Goal: Task Accomplishment & Management: Complete application form

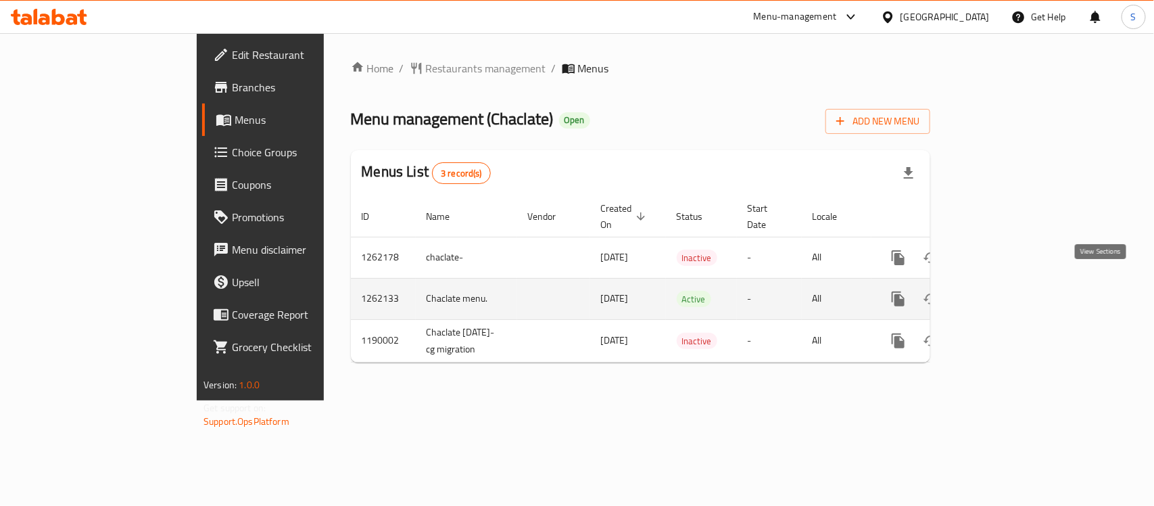
click at [1004, 292] on icon "enhanced table" at bounding box center [996, 299] width 16 height 16
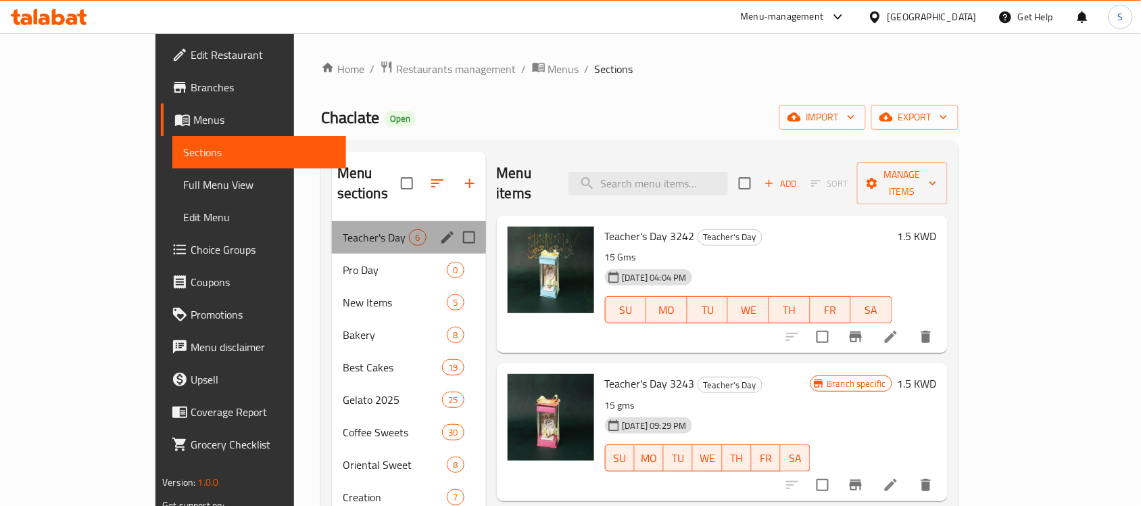
click at [332, 225] on div "Teacher's Day 6" at bounding box center [409, 237] width 154 height 32
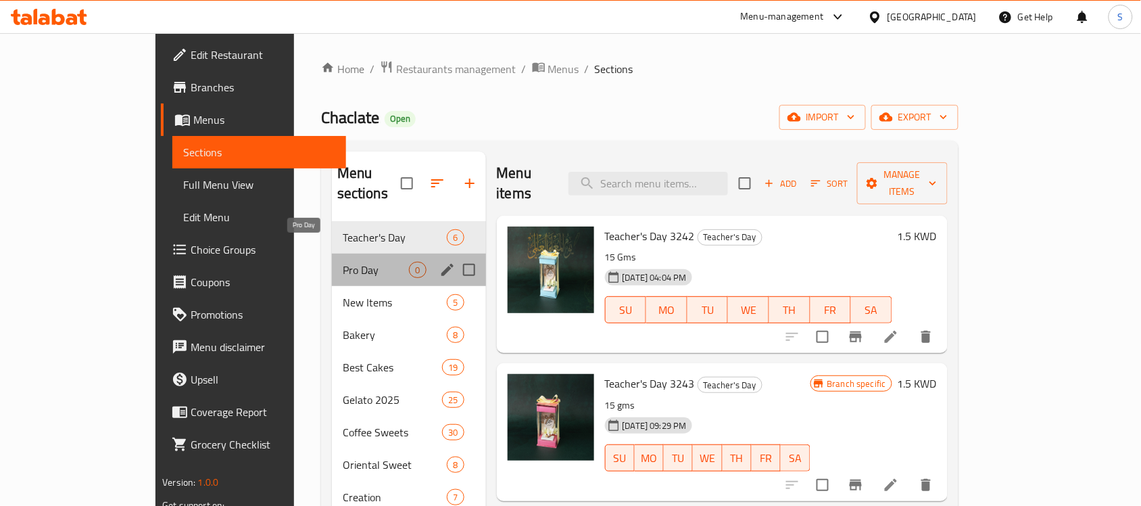
click at [343, 262] on span "Pro Day" at bounding box center [376, 270] width 67 height 16
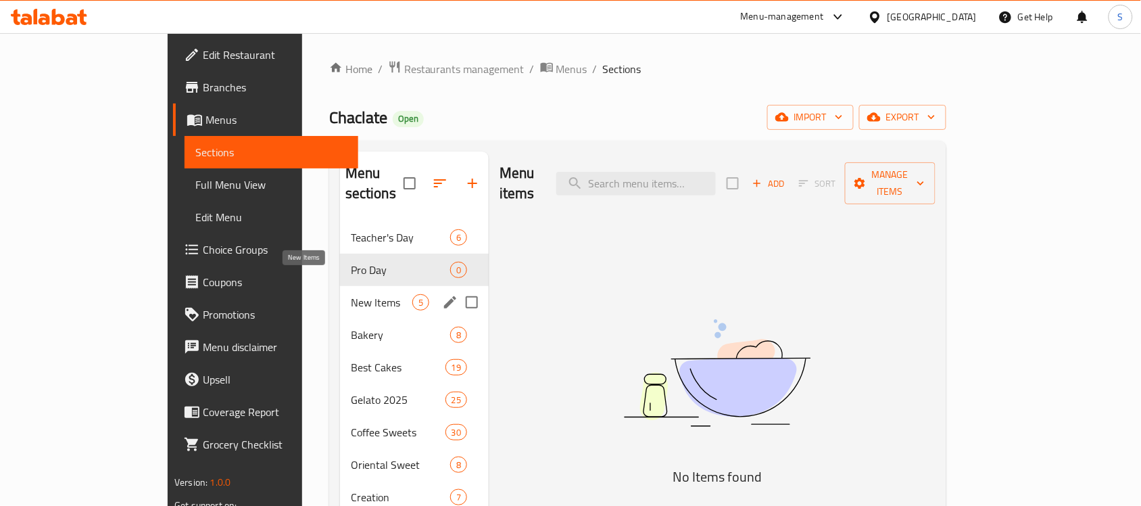
click at [351, 294] on span "New Items" at bounding box center [382, 302] width 62 height 16
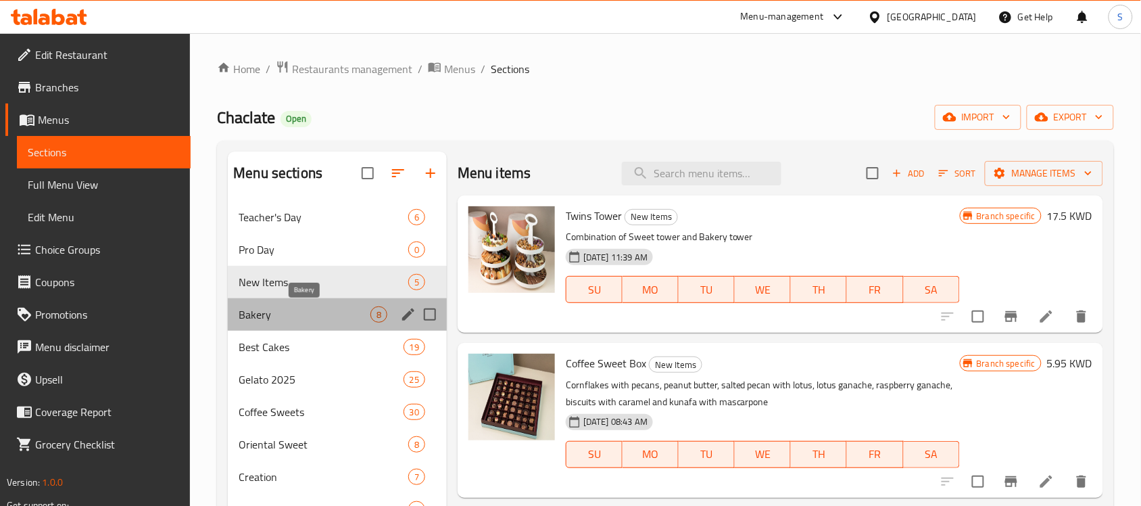
click at [295, 315] on span "Bakery" at bounding box center [305, 314] width 132 height 16
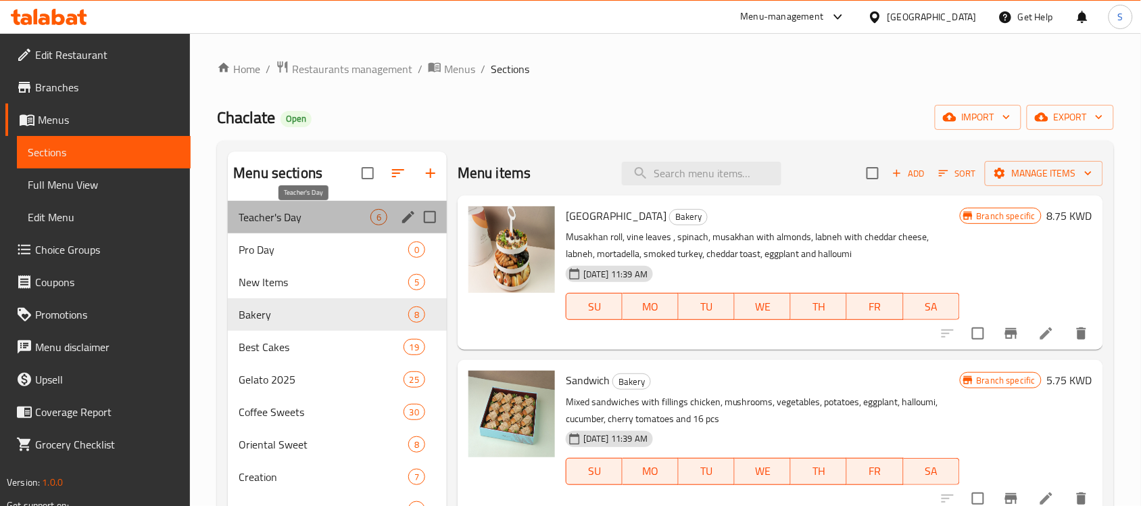
click at [306, 217] on span "Teacher's Day" at bounding box center [305, 217] width 132 height 16
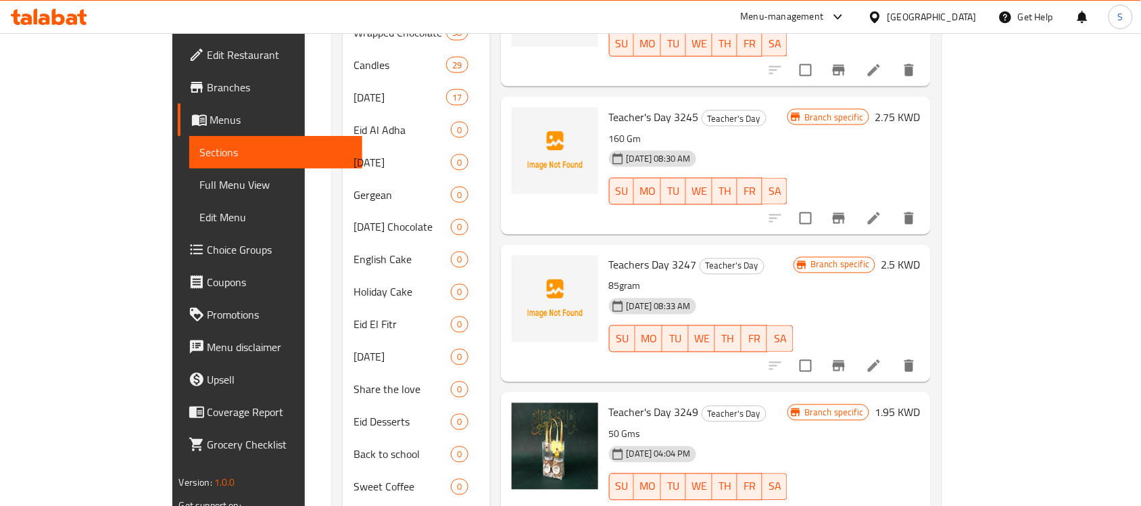
scroll to position [592, 0]
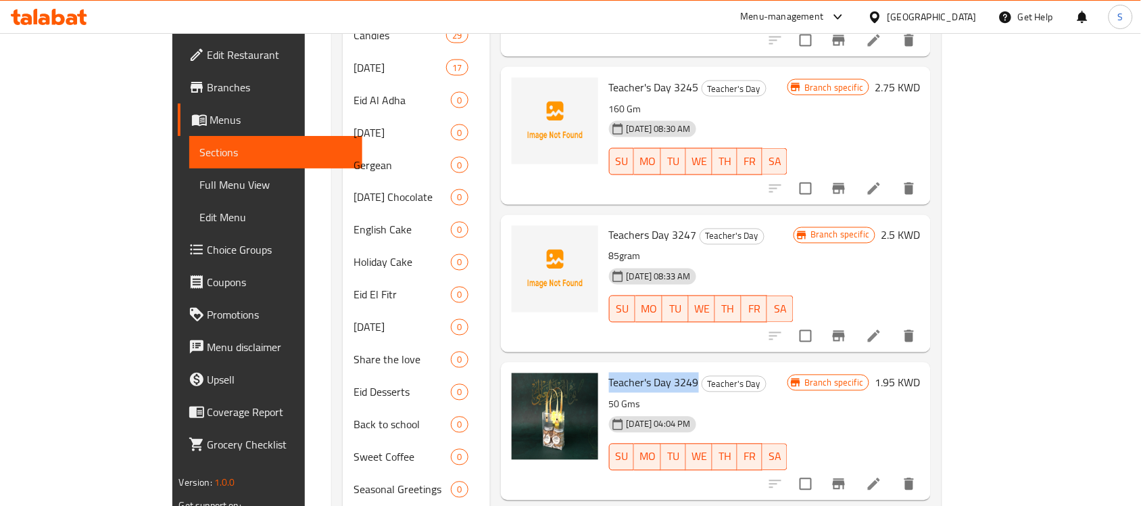
drag, startPoint x: 655, startPoint y: 357, endPoint x: 561, endPoint y: 353, distance: 93.4
click at [604, 368] on div "Teacher's Day 3249 Teacher's Day 50 Gms 29-09-2025 04:04 PM SU MO TU WE TH FR SA" at bounding box center [698, 431] width 189 height 126
copy span "Teacher's Day 3249"
click at [649, 225] on span "Teachers Day 3247" at bounding box center [653, 235] width 88 height 20
drag, startPoint x: 654, startPoint y: 213, endPoint x: 566, endPoint y: 220, distance: 88.2
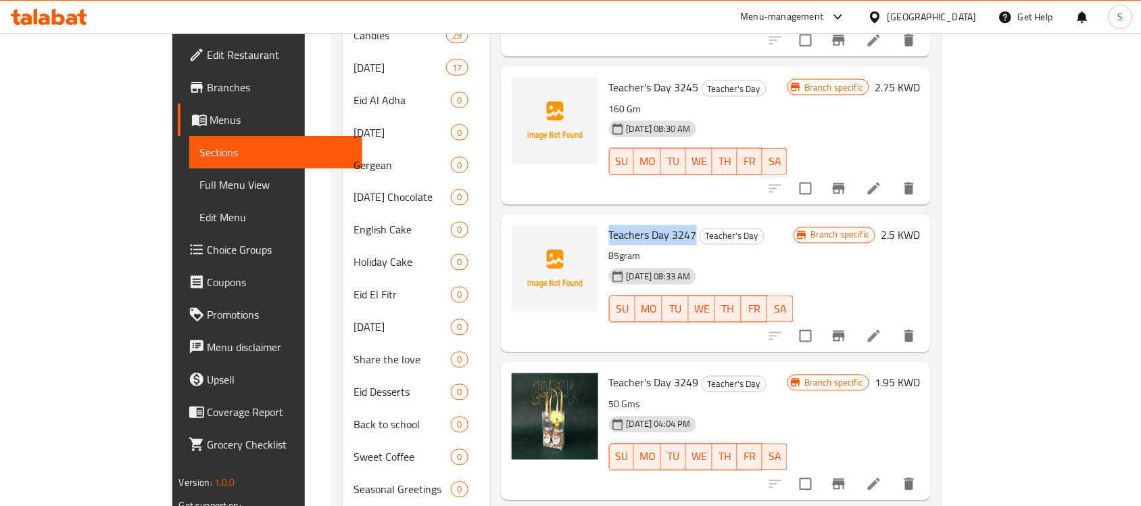
click at [609, 226] on h6 "Teachers Day 3247 Teacher's Day" at bounding box center [701, 235] width 185 height 19
copy span "Teachers Day 3247"
click at [920, 403] on div "Branch specific 1.95 KWD" at bounding box center [854, 431] width 133 height 116
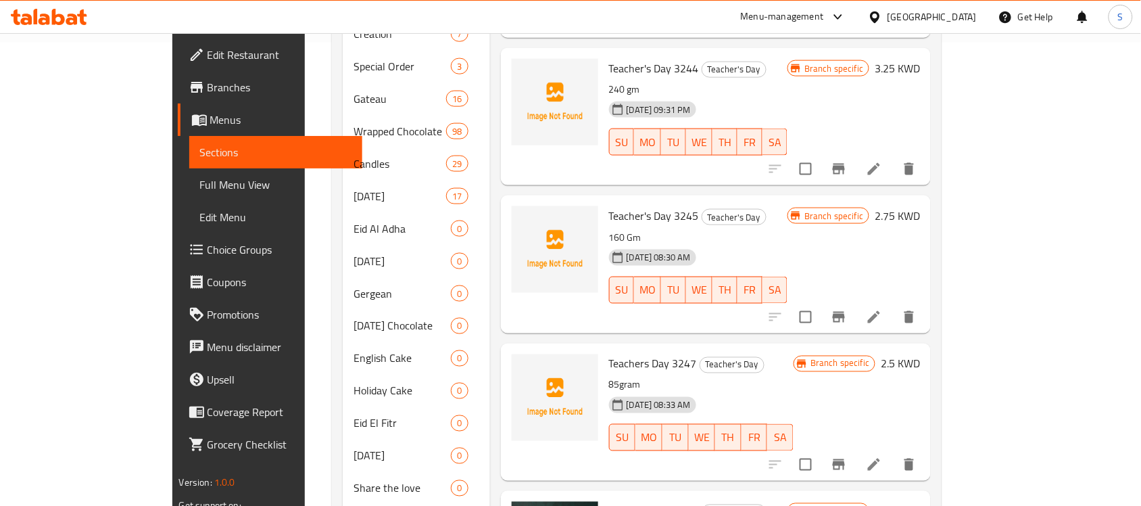
scroll to position [423, 0]
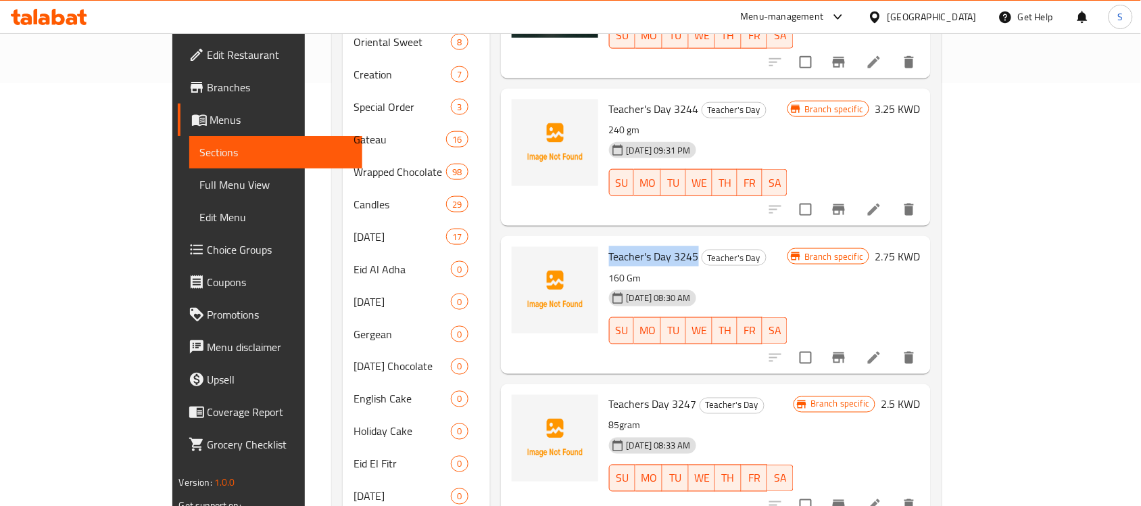
drag, startPoint x: 654, startPoint y: 233, endPoint x: 565, endPoint y: 235, distance: 88.6
click at [609, 246] on span "Teacher's Day 3245" at bounding box center [654, 256] width 90 height 20
copy span "Teacher's Day 3245"
click at [768, 285] on div "26-09-2025 08:30 AM SU MO TU WE TH FR SA" at bounding box center [698, 321] width 189 height 73
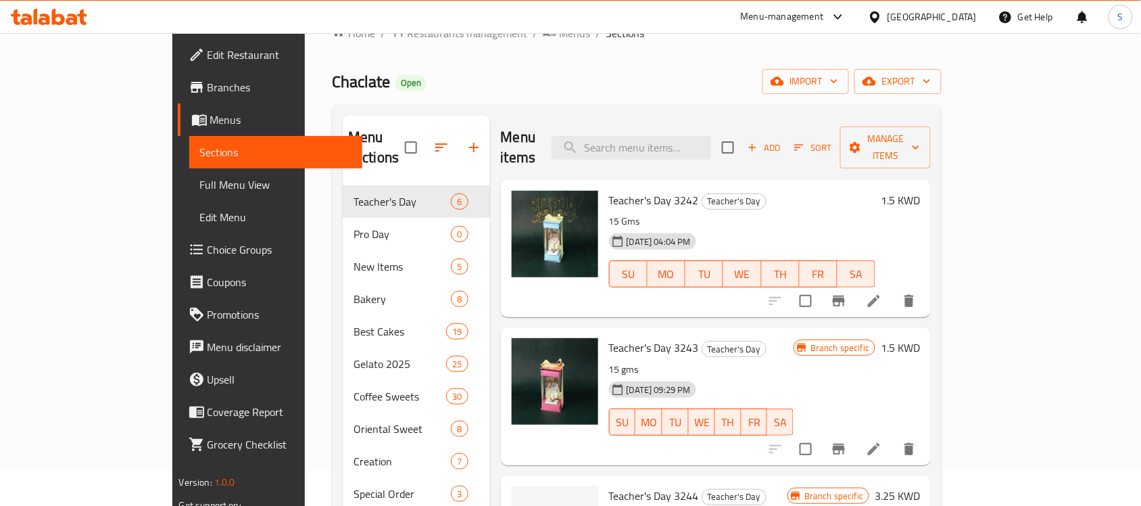
scroll to position [0, 0]
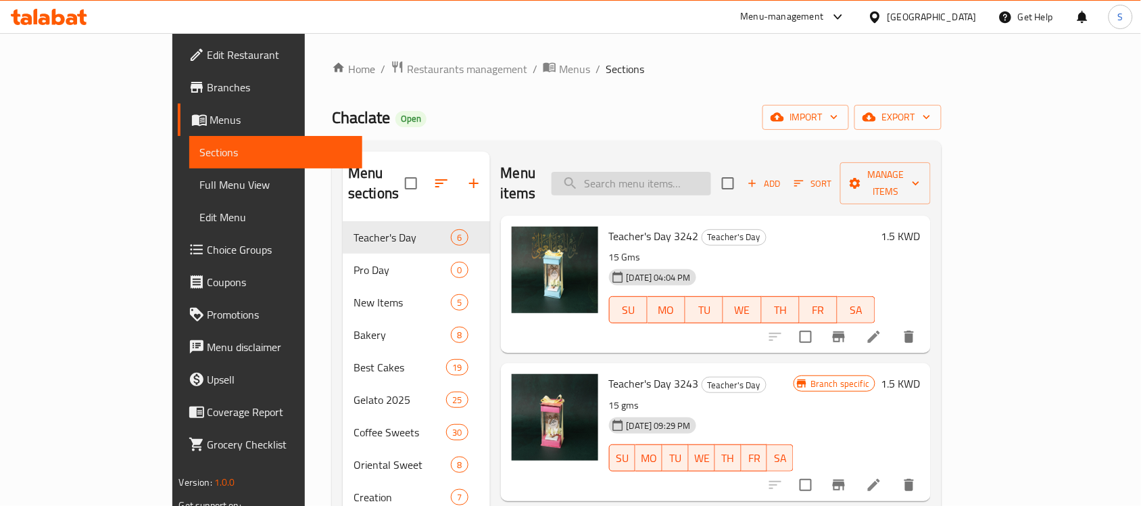
click at [711, 172] on input "search" at bounding box center [632, 184] width 160 height 24
paste input "Teacher's Day 3246"
drag, startPoint x: 739, startPoint y: 178, endPoint x: 717, endPoint y: 183, distance: 22.1
click at [711, 183] on input "Teacher's Day 324" at bounding box center [632, 184] width 160 height 24
drag, startPoint x: 759, startPoint y: 172, endPoint x: 525, endPoint y: 169, distance: 233.3
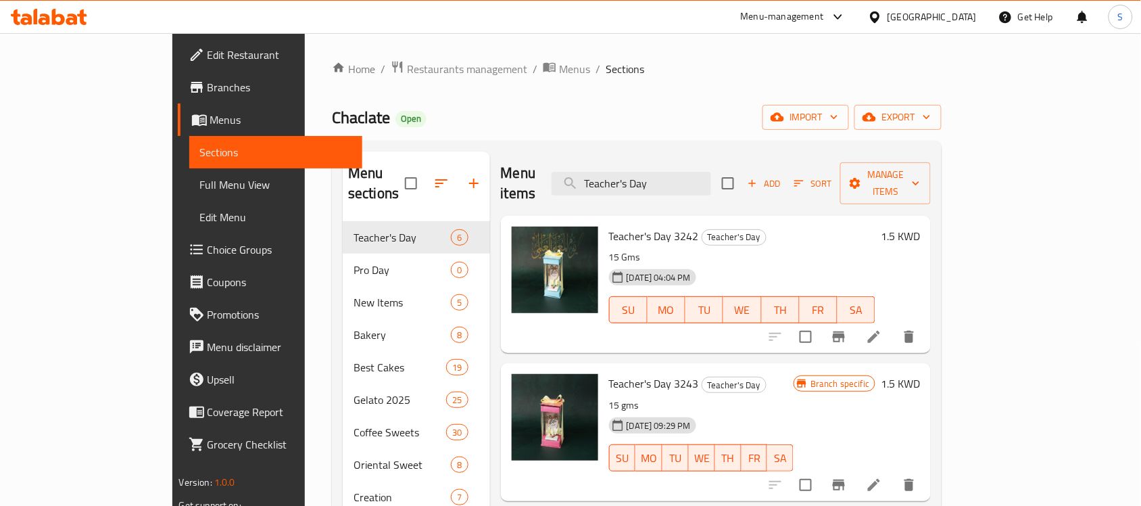
click at [525, 169] on div "Menu items Teacher's Day Add Sort Manage items" at bounding box center [716, 183] width 431 height 64
paste input "3246"
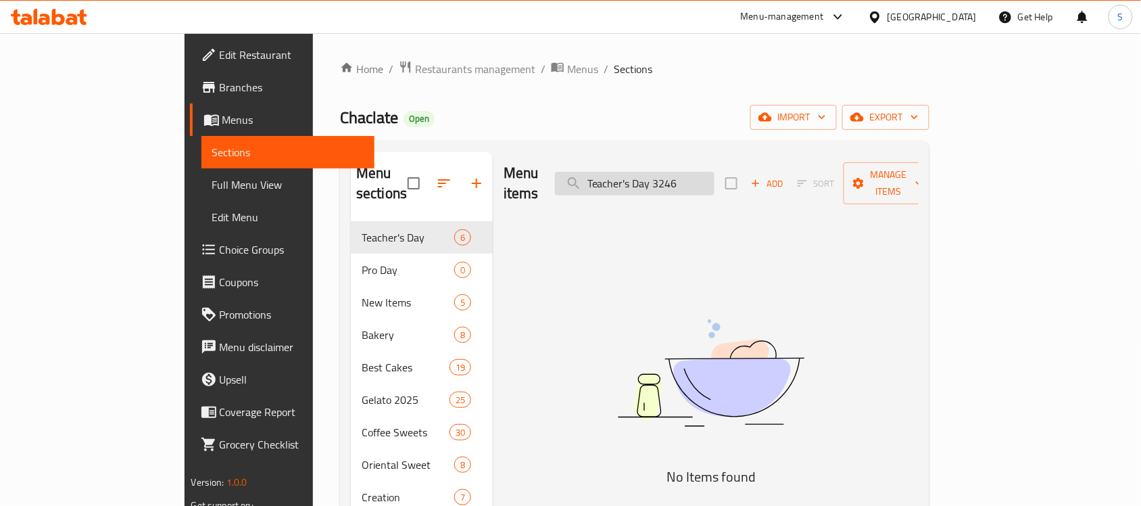
click at [715, 184] on input "Teacher's Day 3246" at bounding box center [635, 184] width 160 height 24
click at [715, 181] on input "Teacher's Day 3246" at bounding box center [635, 184] width 160 height 24
click at [715, 178] on input "Teacher's Day 3246" at bounding box center [635, 184] width 160 height 24
type input "3246"
click at [696, 172] on input "3246" at bounding box center [635, 184] width 160 height 24
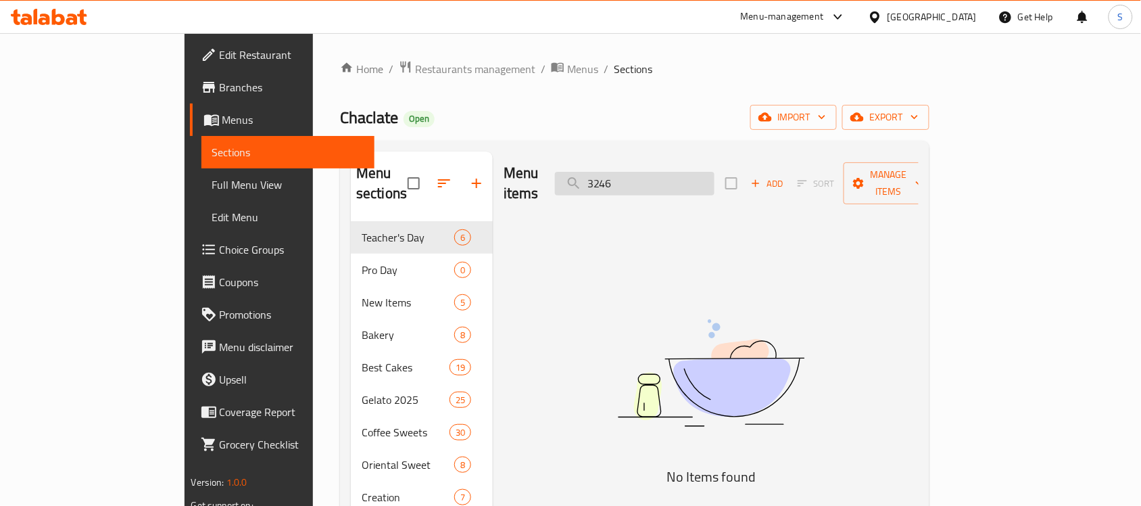
click at [696, 172] on input "3246" at bounding box center [635, 184] width 160 height 24
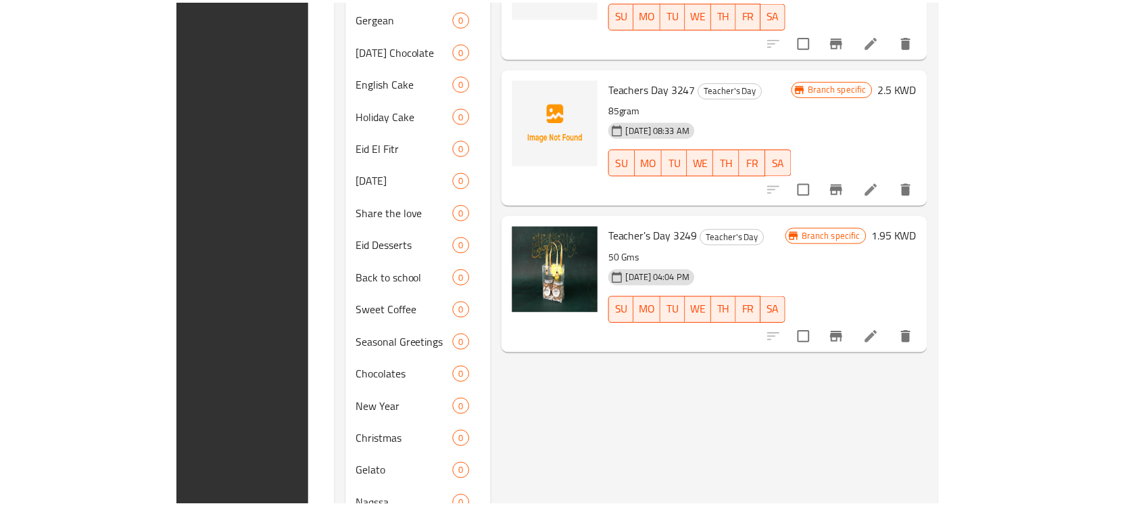
scroll to position [937, 0]
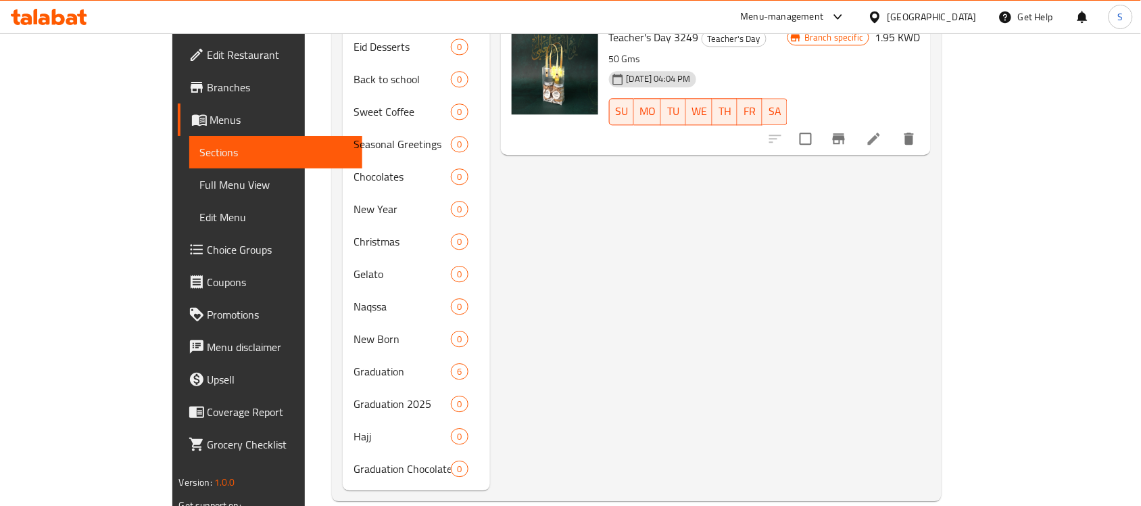
click at [938, 25] on div "Kuwait" at bounding box center [922, 17] width 130 height 32
click at [888, 15] on div at bounding box center [878, 16] width 20 height 15
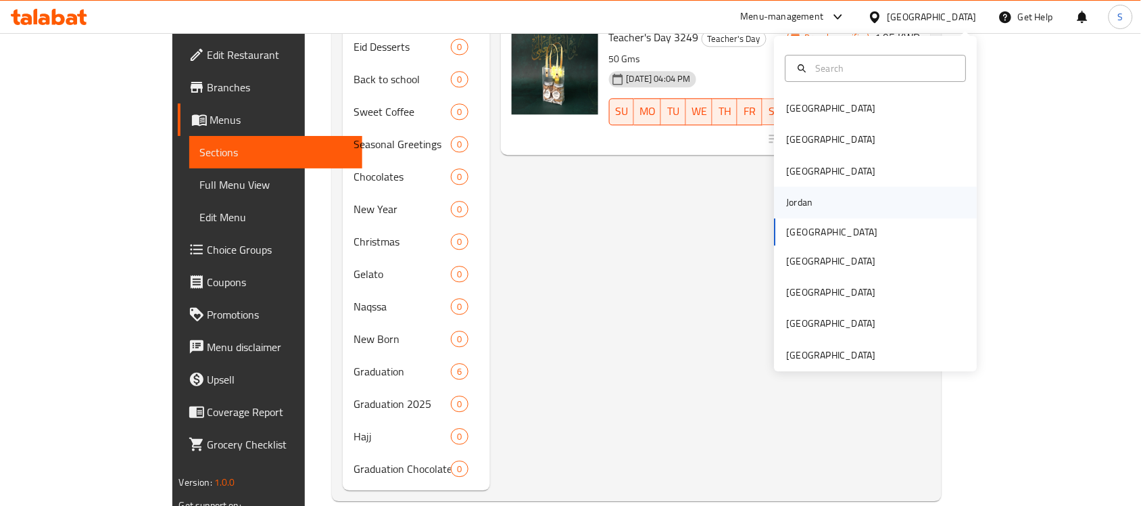
click at [799, 190] on div "Jordan" at bounding box center [800, 202] width 48 height 31
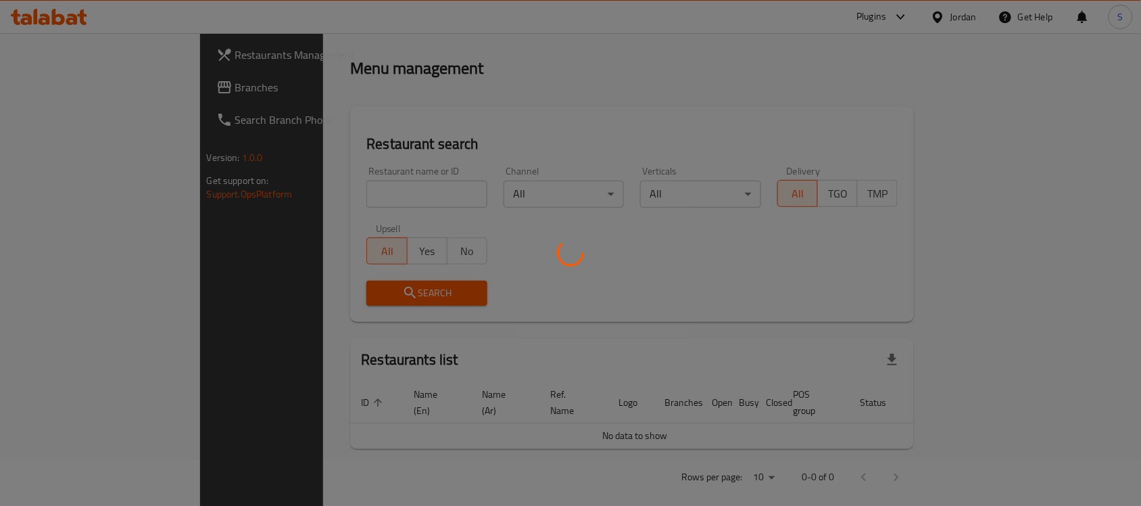
scroll to position [516, 0]
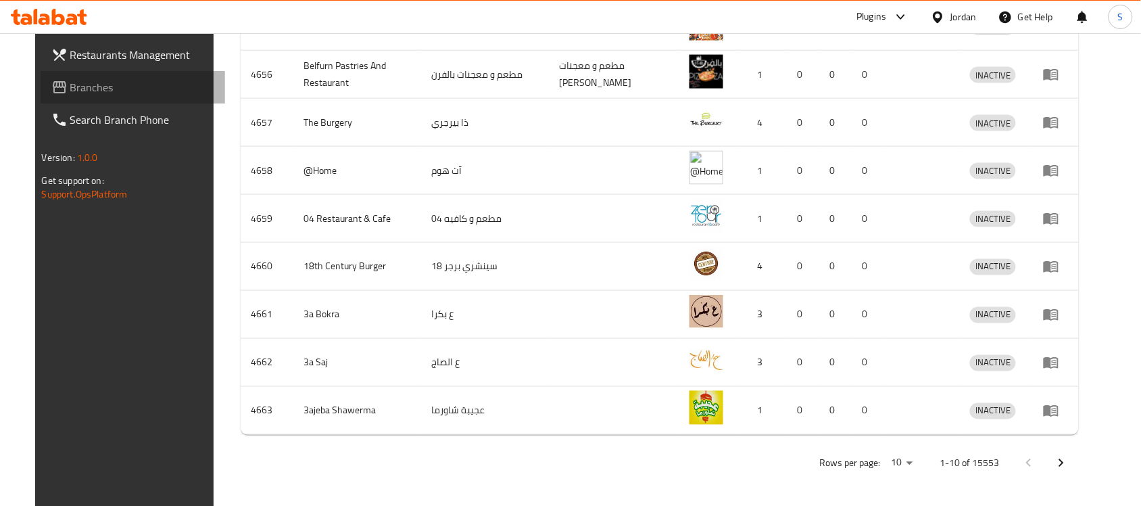
click at [115, 82] on span "Branches" at bounding box center [142, 87] width 145 height 16
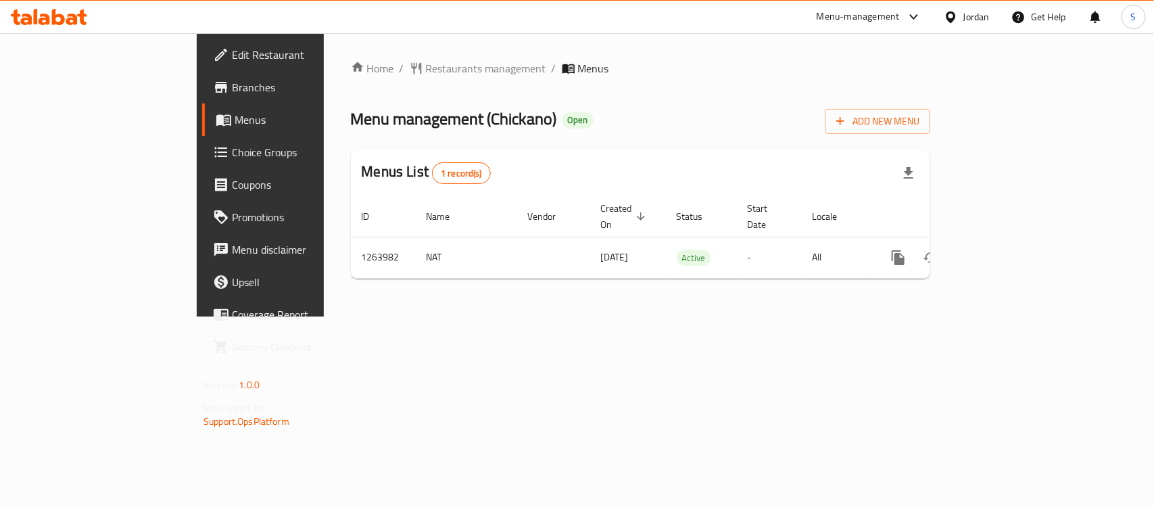
click at [232, 147] on span "Choice Groups" at bounding box center [305, 152] width 147 height 16
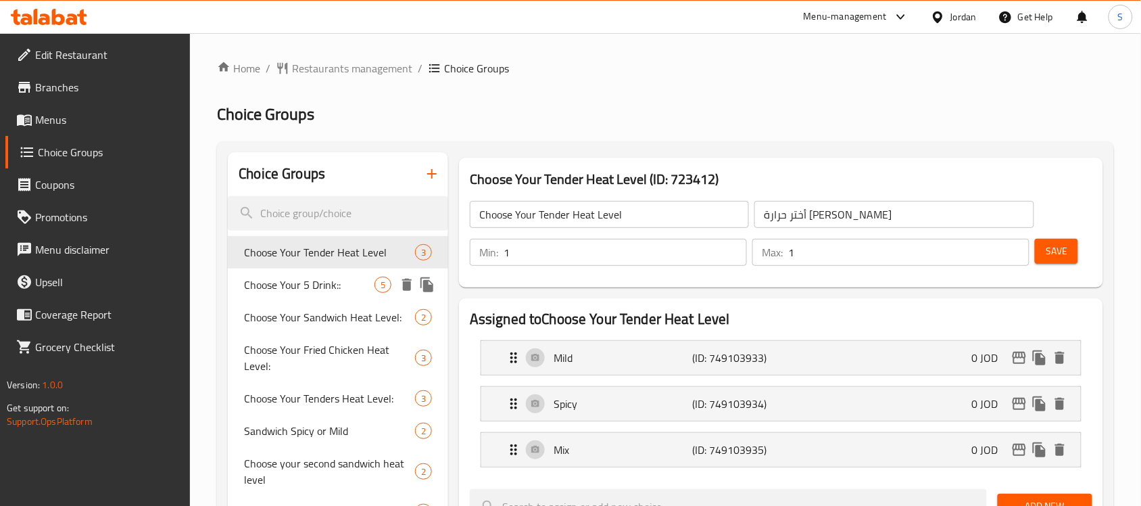
click at [266, 281] on span "Choose Your 5 Drink::" at bounding box center [309, 285] width 130 height 16
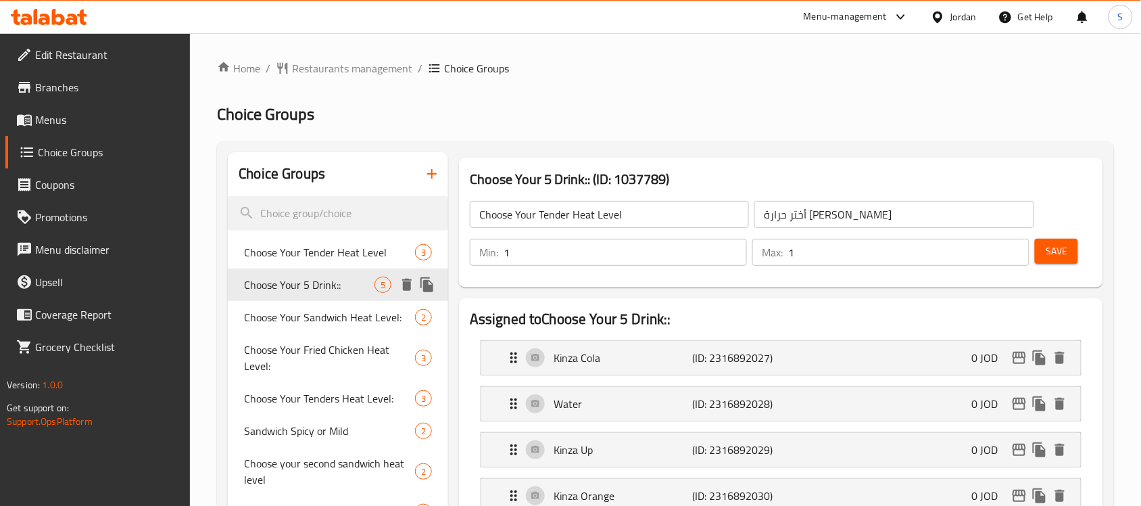
type input "Choose Your 5 Drink::"
type input "أختر 5 مشروب::"
type input "0"
type input "5"
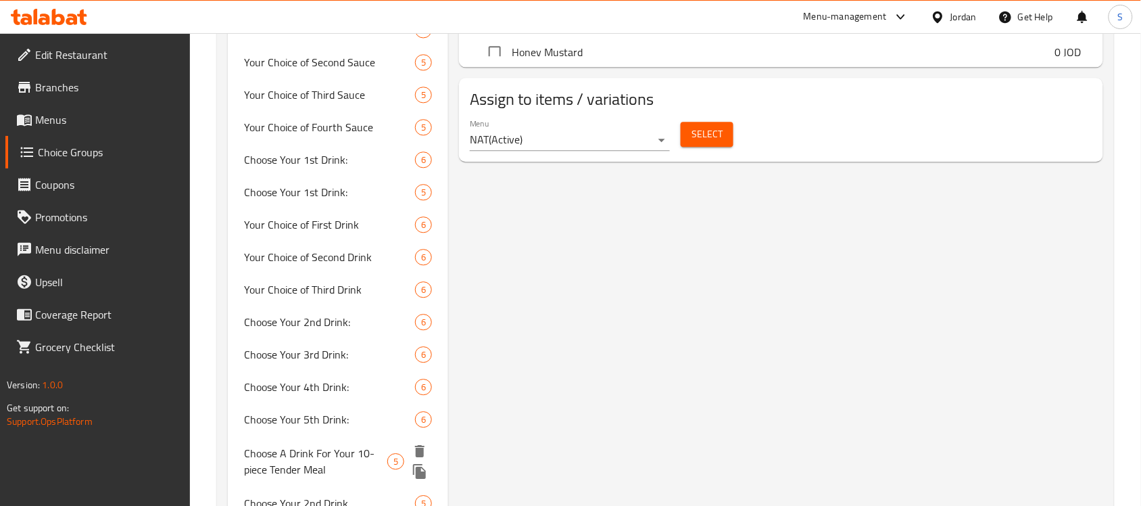
scroll to position [930, 0]
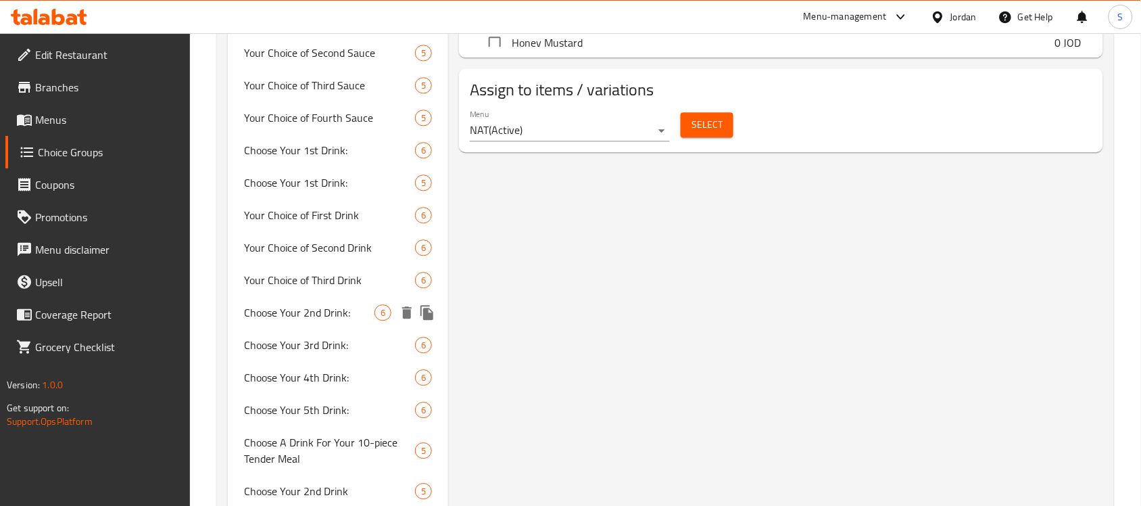
click at [322, 306] on span "Choose Your 2nd Drink:" at bounding box center [309, 312] width 130 height 16
type input "Choose Your 2nd Drink:"
type input "[PERSON_NAME] الثاني:"
type input "1"
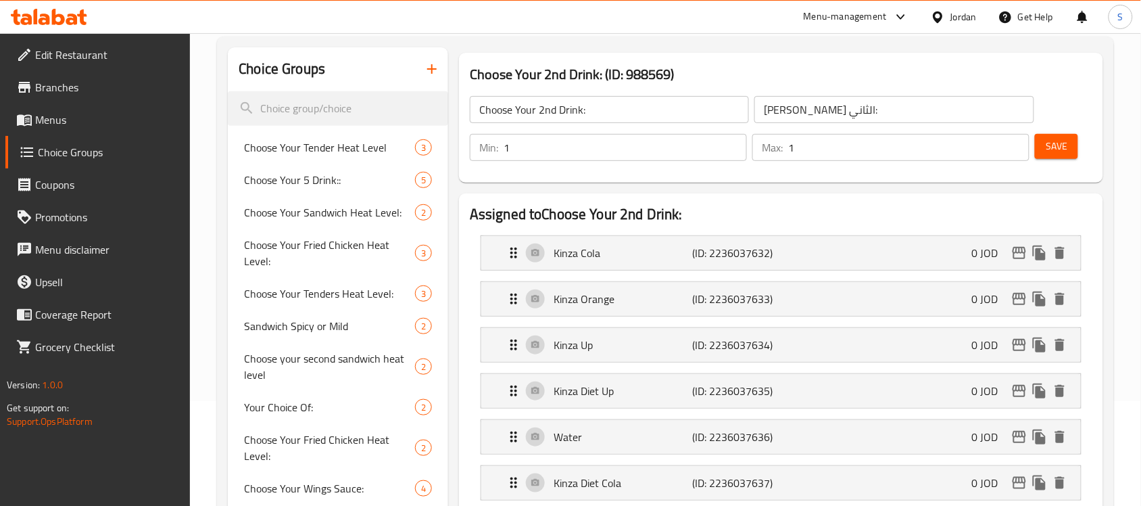
scroll to position [0, 0]
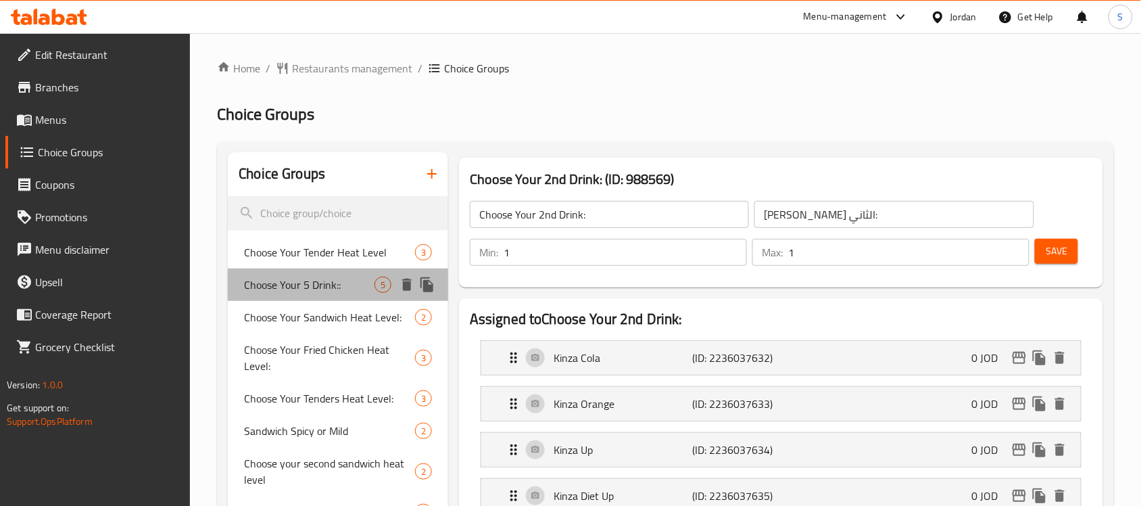
click at [343, 289] on span "Choose Your 5 Drink::" at bounding box center [309, 285] width 130 height 16
type input "Choose Your 5 Drink::"
type input "أختر 5 مشروب::"
type input "0"
type input "5"
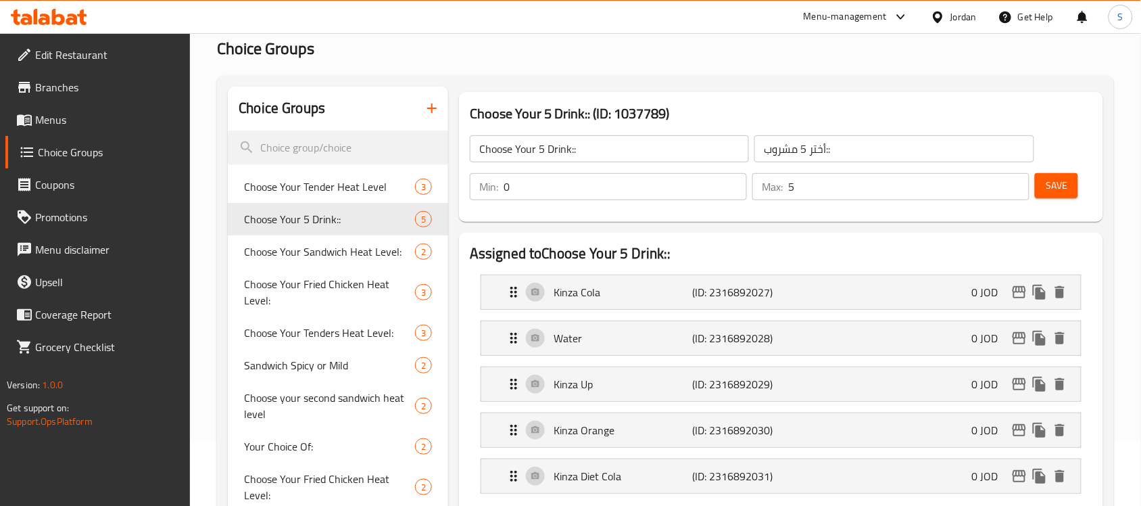
scroll to position [85, 0]
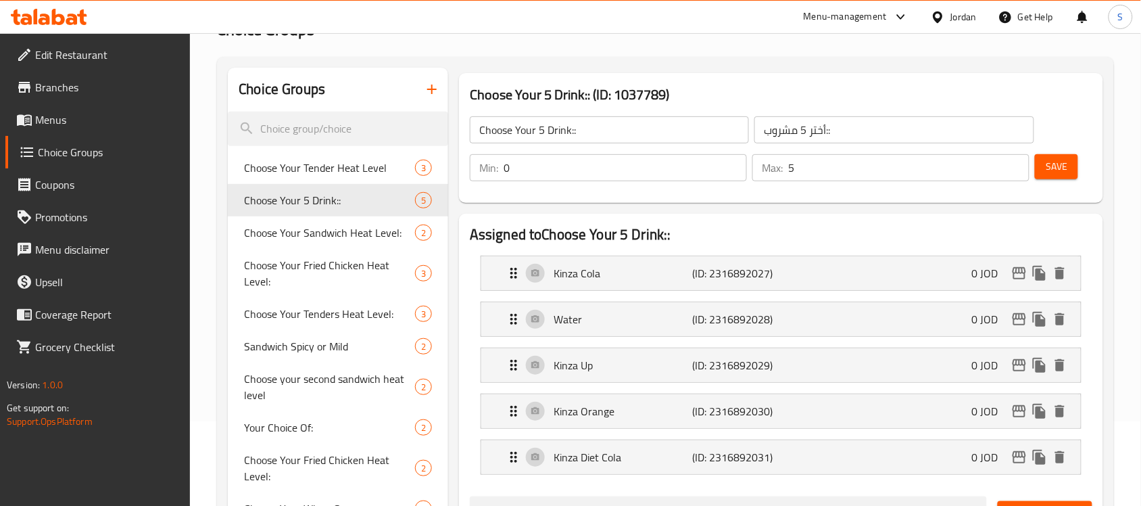
click at [613, 129] on input "Choose Your 5 Drink::" at bounding box center [609, 129] width 279 height 27
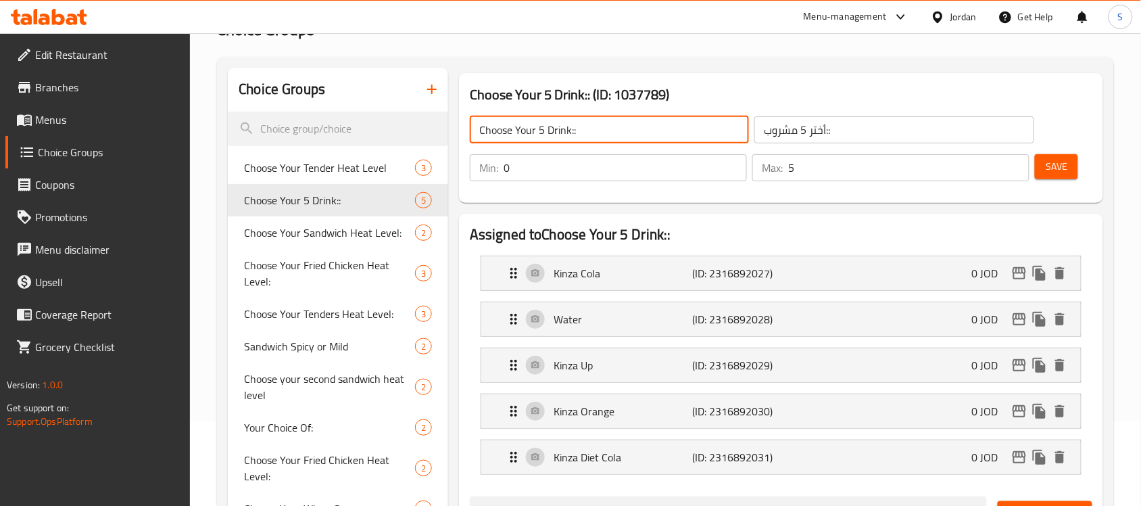
drag, startPoint x: 600, startPoint y: 132, endPoint x: 539, endPoint y: 140, distance: 62.1
click at [539, 140] on input "Choose Your 5 Drink::" at bounding box center [609, 129] width 279 height 27
click at [539, 139] on input "Choose Your 1st Drink:" at bounding box center [609, 129] width 279 height 27
type input "Choose Your 1st Drink:"
click at [839, 119] on input "أختر 5 مشروب::" at bounding box center [894, 129] width 279 height 27
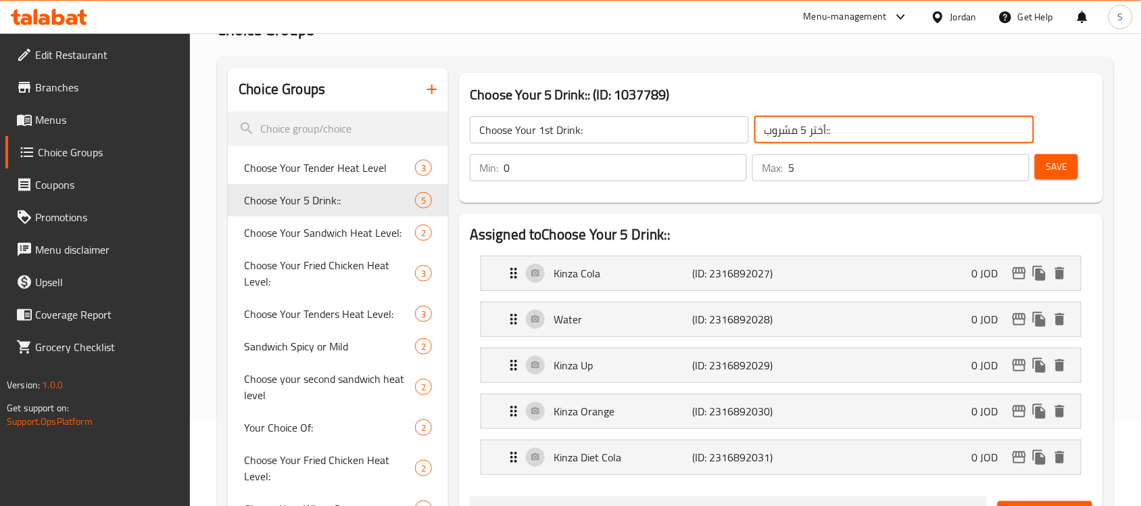
click at [839, 119] on input "أختر 5 مشروب::" at bounding box center [894, 129] width 279 height 27
type input "[PERSON_NAME] الأول:"
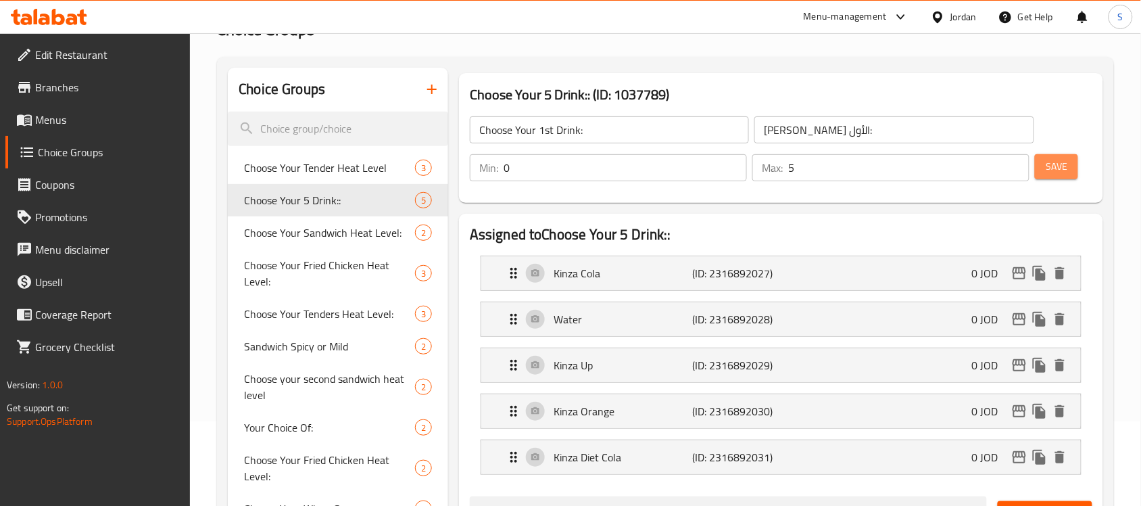
click at [1056, 162] on span "Save" at bounding box center [1057, 166] width 22 height 17
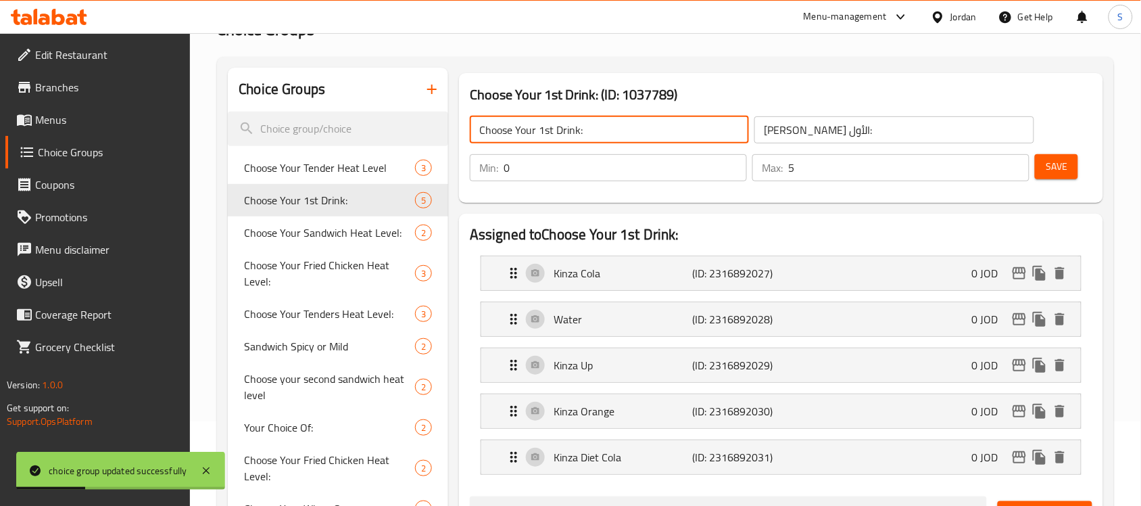
drag, startPoint x: 597, startPoint y: 140, endPoint x: 467, endPoint y: 126, distance: 131.3
click at [467, 126] on div "Choose Your 1st Drink: ​ [PERSON_NAME] الأول: ​" at bounding box center [752, 129] width 581 height 43
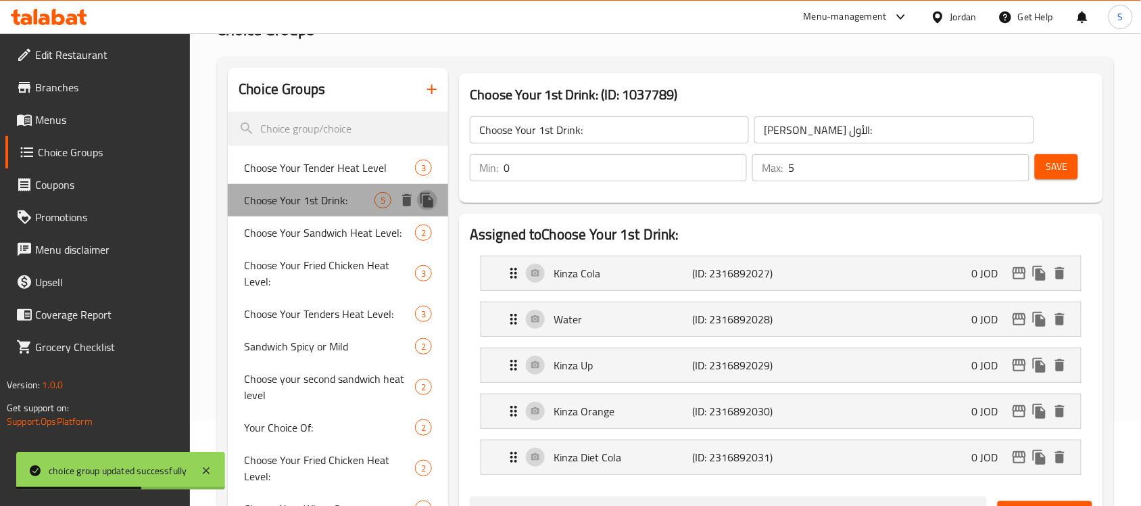
click at [433, 204] on icon "duplicate" at bounding box center [427, 200] width 13 height 15
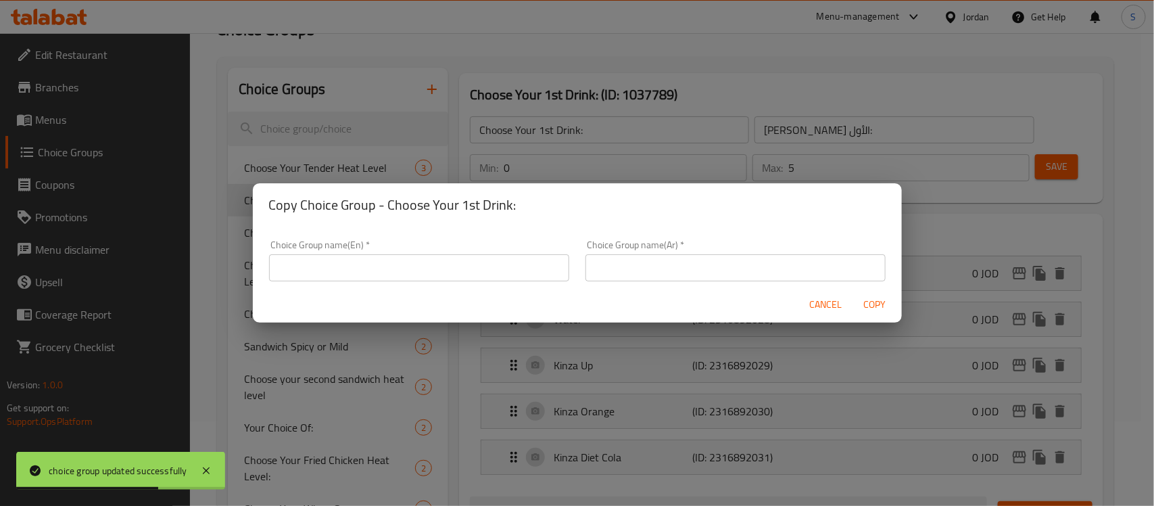
click at [440, 279] on input "text" at bounding box center [419, 267] width 300 height 27
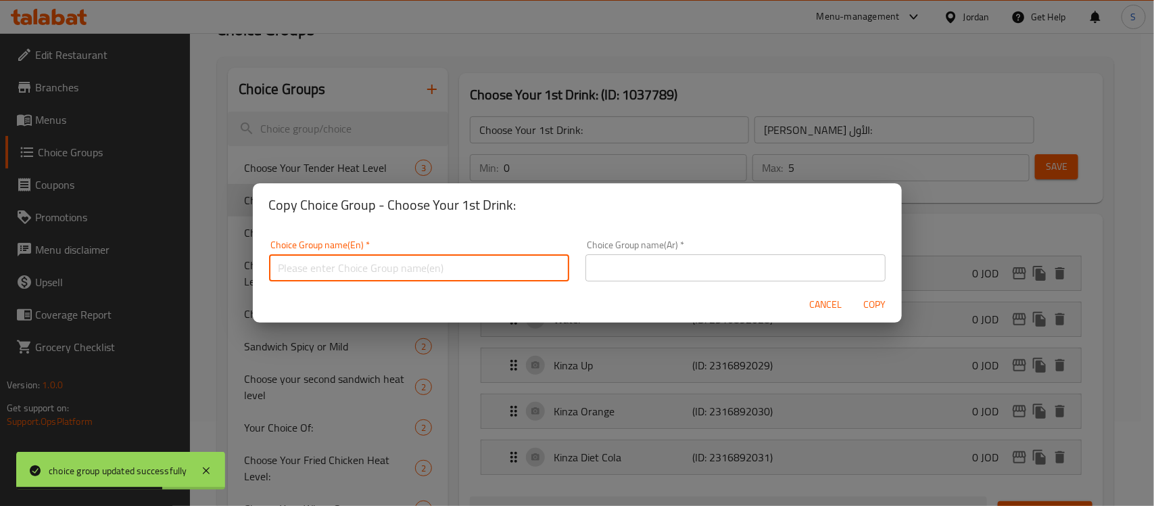
paste input "Choose Your 1st Drink:"
click at [341, 268] on input "Choose Your 1st Drink:" at bounding box center [419, 267] width 300 height 27
drag, startPoint x: 352, startPoint y: 267, endPoint x: 338, endPoint y: 267, distance: 13.5
click at [338, 267] on input "Choose Your 1st Drink:" at bounding box center [419, 267] width 300 height 27
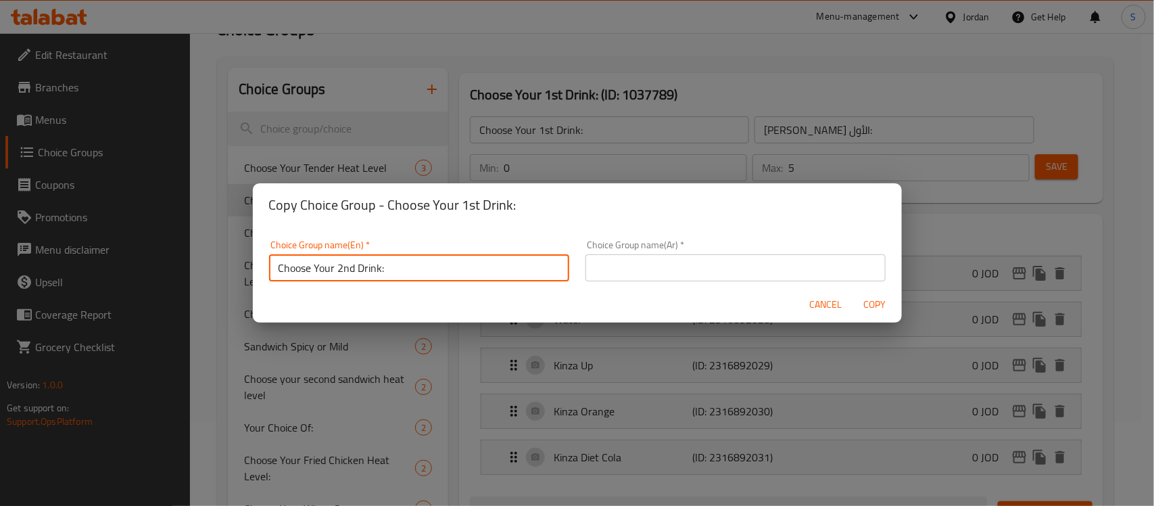
type input "Choose Your 2nd Drink:"
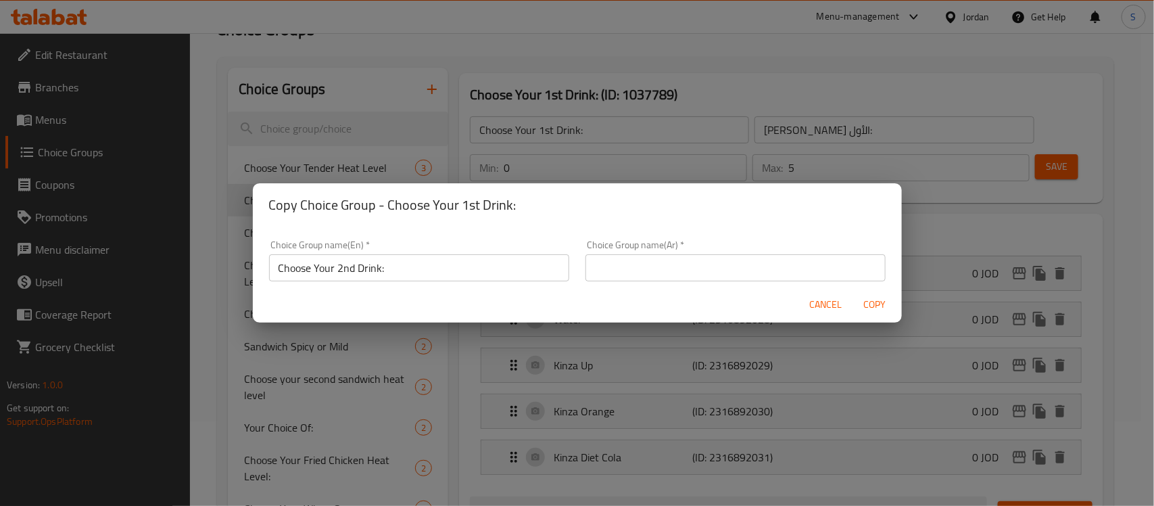
click at [636, 282] on div "Choice Group name(Ar)   * Choice Group name(Ar) *" at bounding box center [735, 260] width 316 height 57
click at [640, 274] on input "text" at bounding box center [736, 267] width 300 height 27
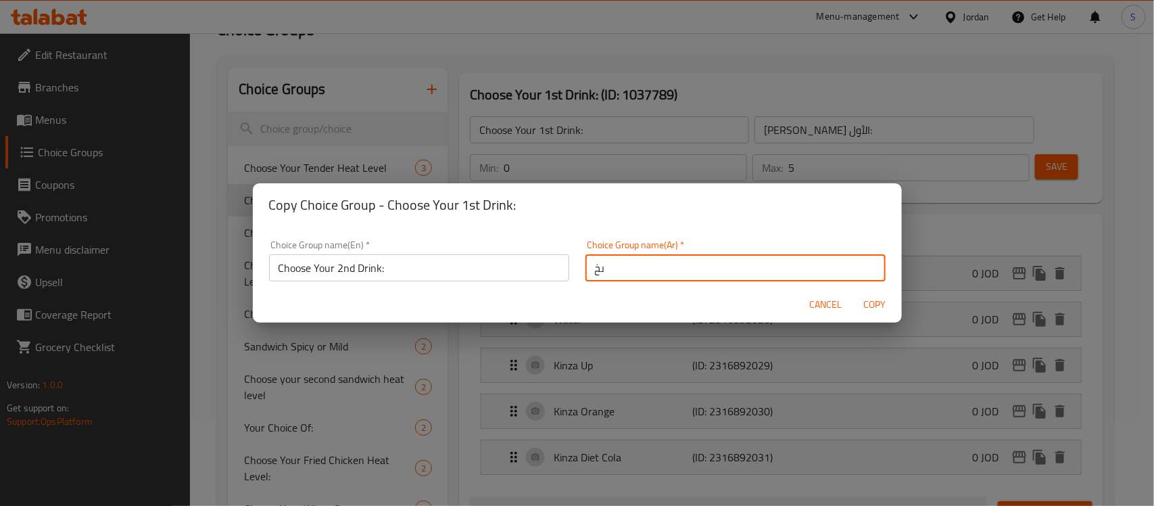
type input "ى"
type input "أختر مشروبك الثاني:"
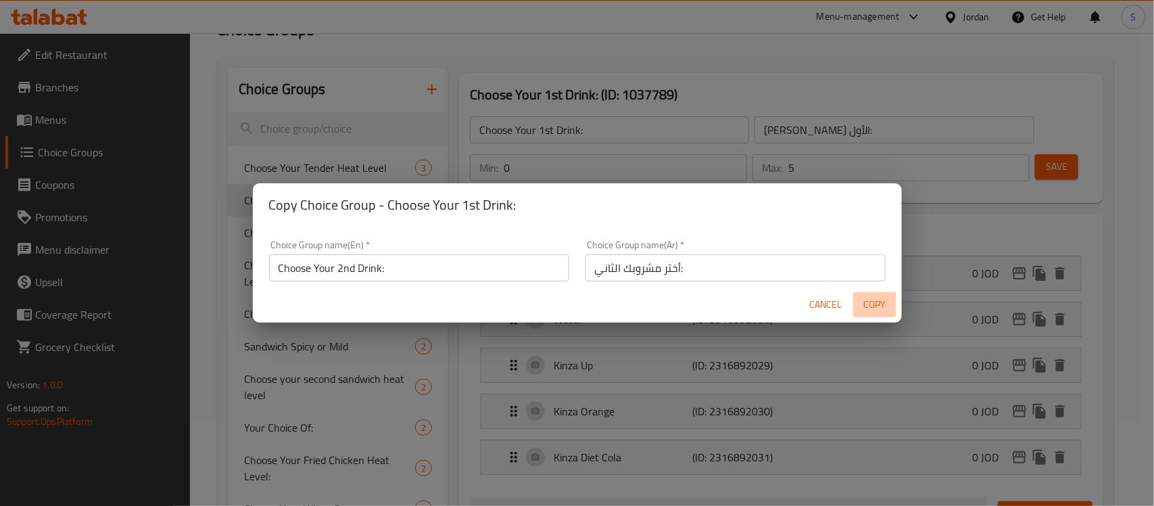
click at [876, 306] on span "Copy" at bounding box center [875, 304] width 32 height 17
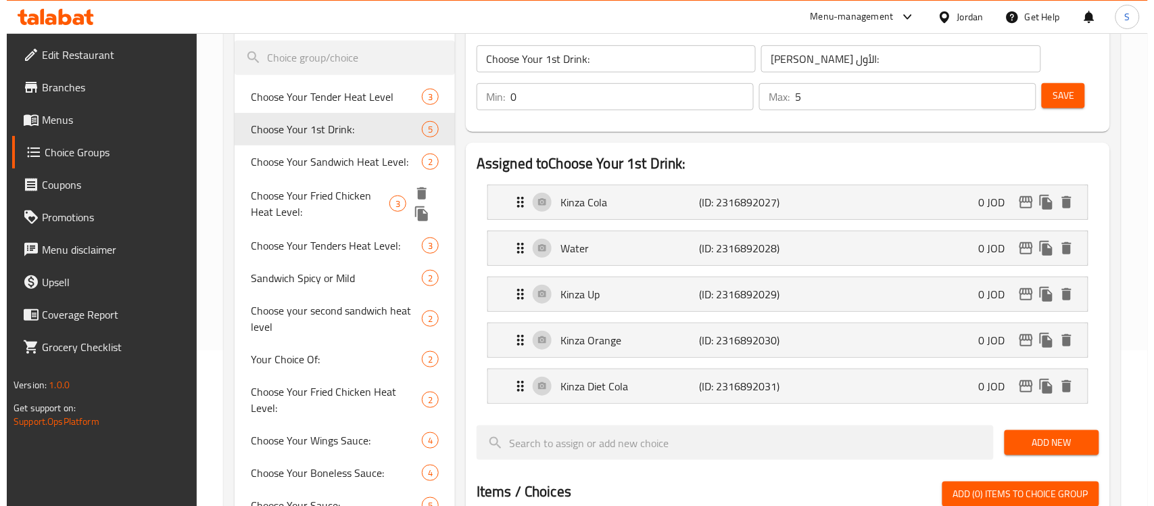
scroll to position [66, 0]
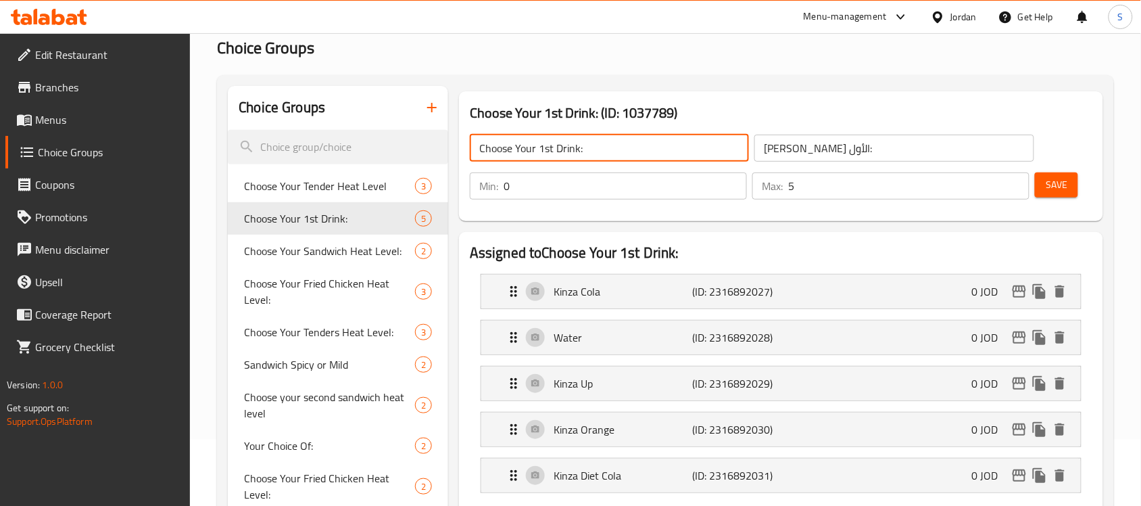
drag, startPoint x: 583, startPoint y: 159, endPoint x: 592, endPoint y: 149, distance: 12.9
click at [586, 159] on input "Choose Your 1st Drink:" at bounding box center [609, 148] width 279 height 27
drag, startPoint x: 592, startPoint y: 149, endPoint x: 383, endPoint y: 149, distance: 208.9
click at [433, 213] on icon "duplicate" at bounding box center [427, 218] width 16 height 16
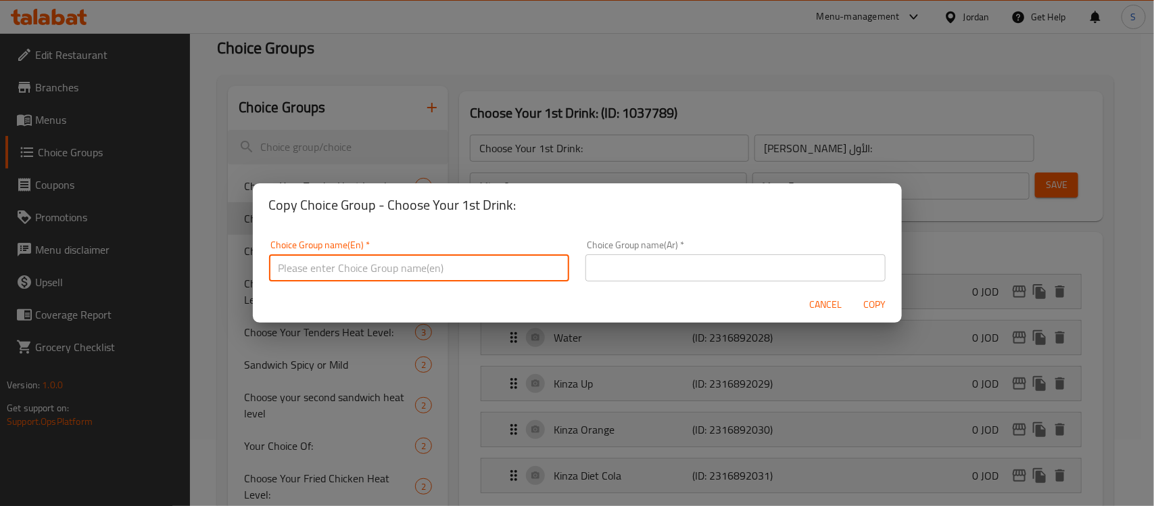
click at [471, 275] on input "text" at bounding box center [419, 267] width 300 height 27
paste input "Choose Your 1st Drink:"
drag, startPoint x: 350, startPoint y: 265, endPoint x: 338, endPoint y: 265, distance: 12.2
click at [338, 265] on input "Choose Your 1st Drink:" at bounding box center [419, 267] width 300 height 27
type input "Choose Your Second Drink:"
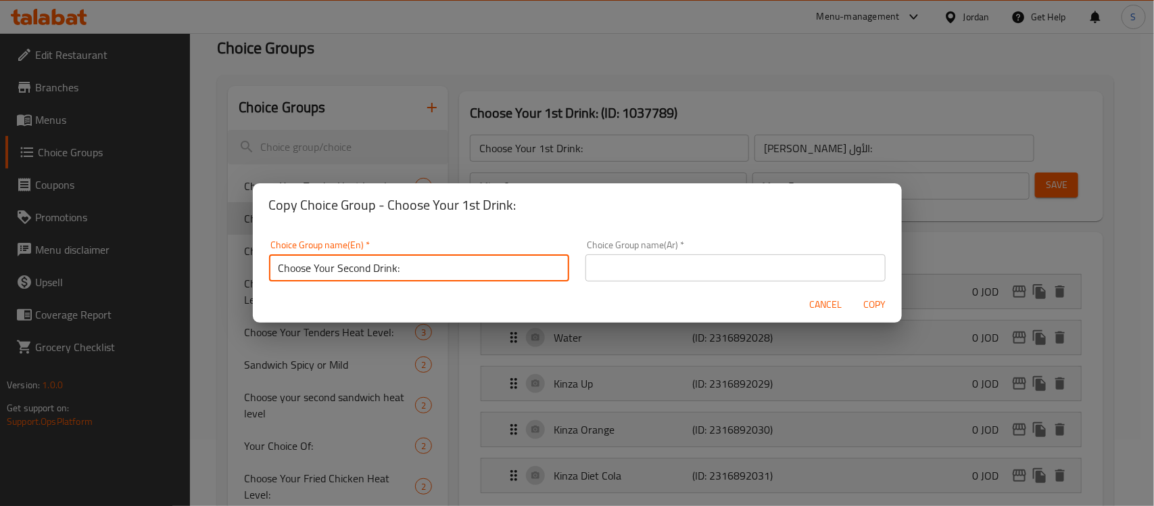
click at [641, 279] on input "text" at bounding box center [736, 267] width 300 height 27
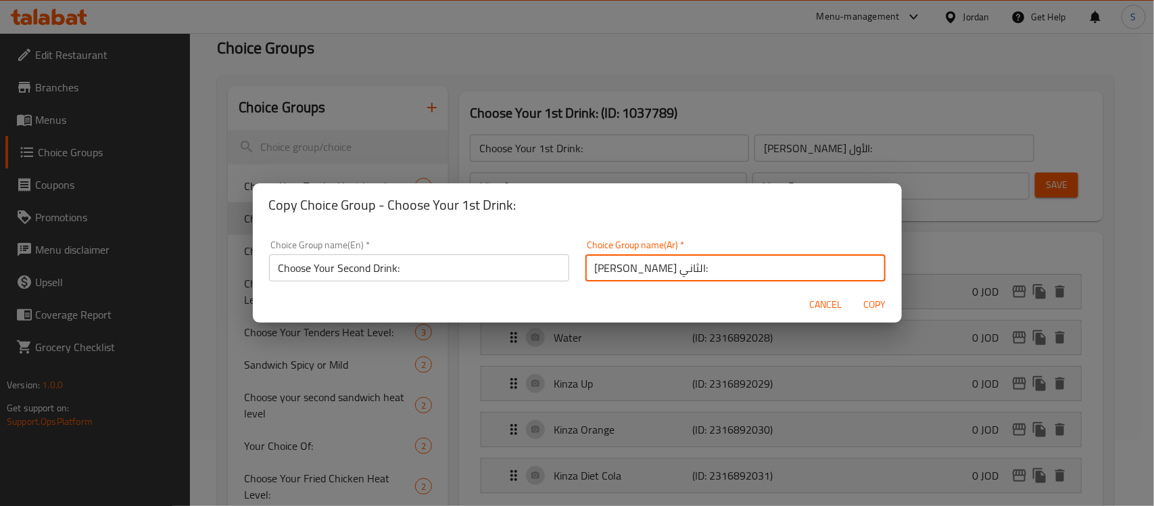
type input "[PERSON_NAME] الثاني:"
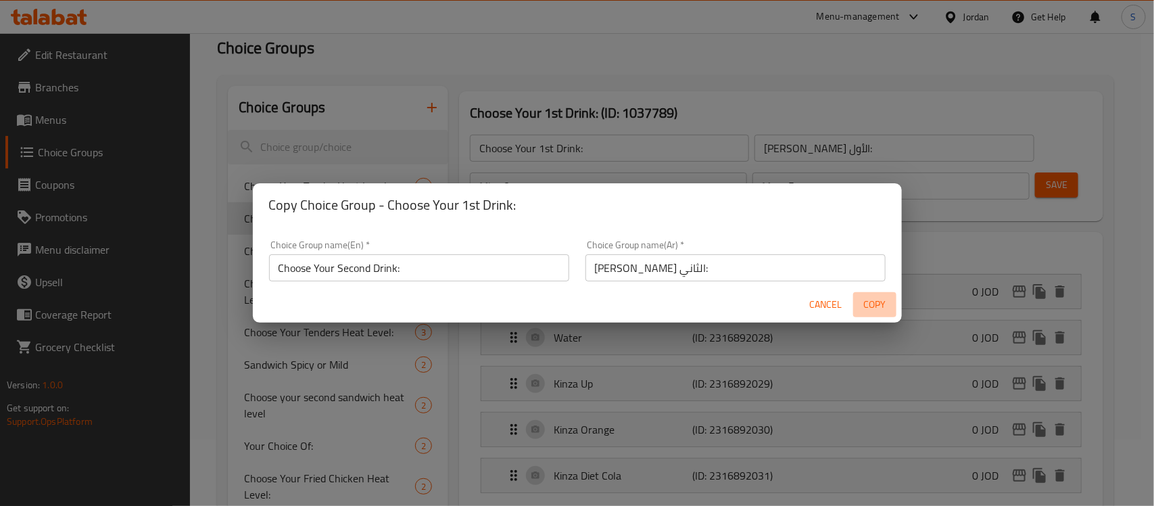
click at [877, 302] on span "Copy" at bounding box center [875, 304] width 32 height 17
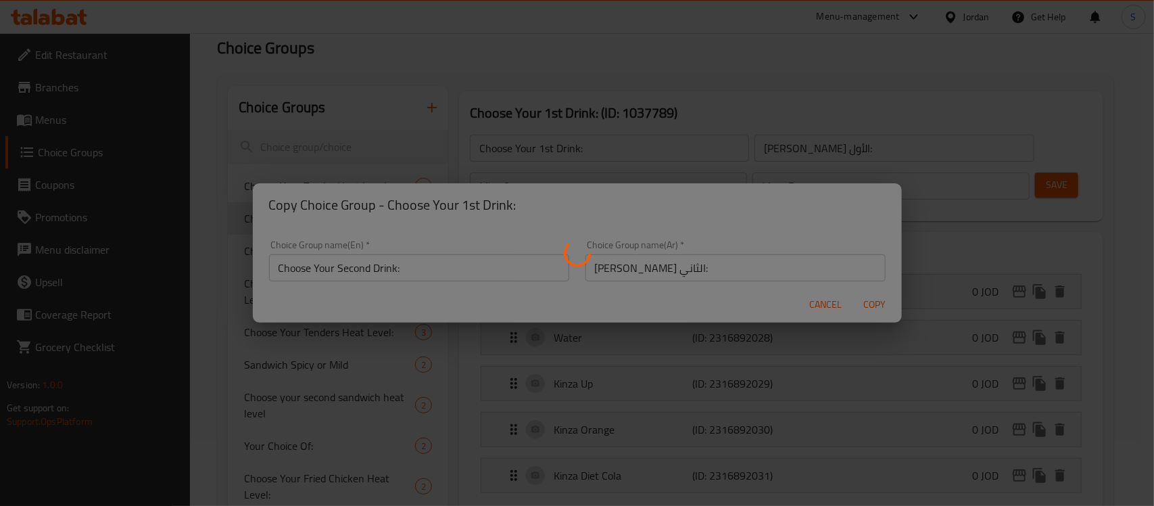
type input "Choose Your Second Drink:"
type input "[PERSON_NAME] الثاني:"
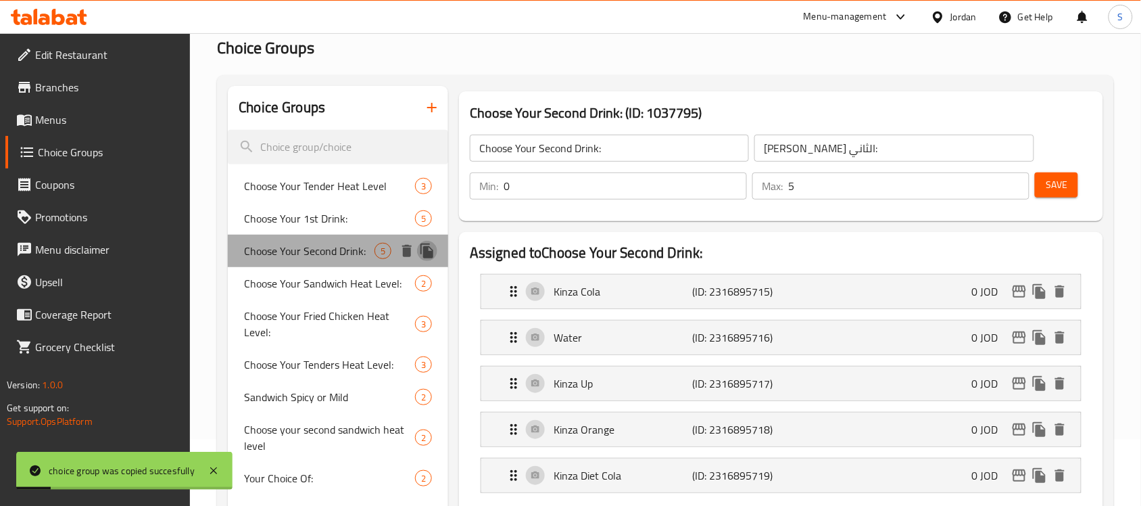
click at [424, 255] on icon "duplicate" at bounding box center [427, 250] width 13 height 15
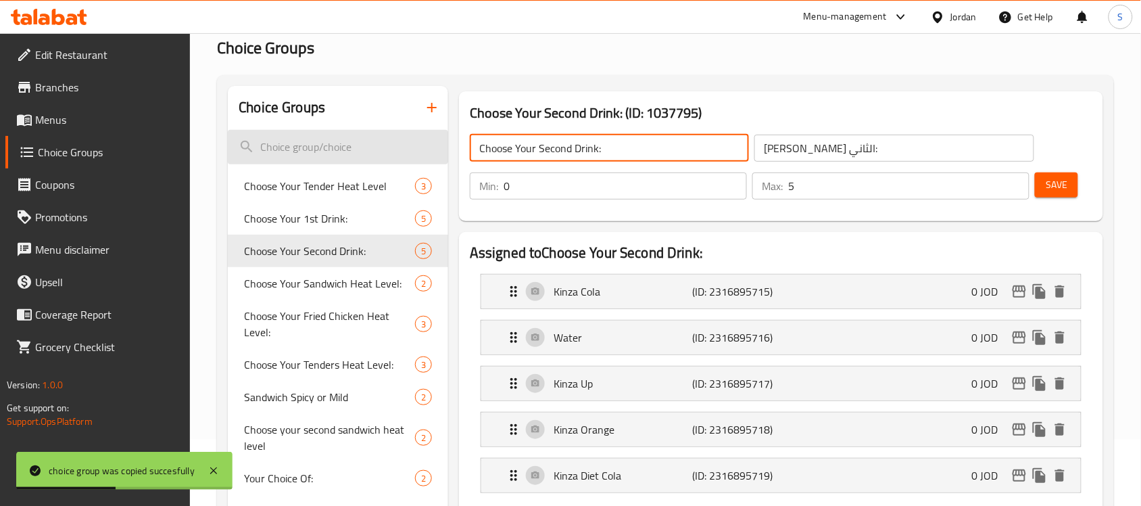
drag, startPoint x: 617, startPoint y: 146, endPoint x: 444, endPoint y: 135, distance: 172.8
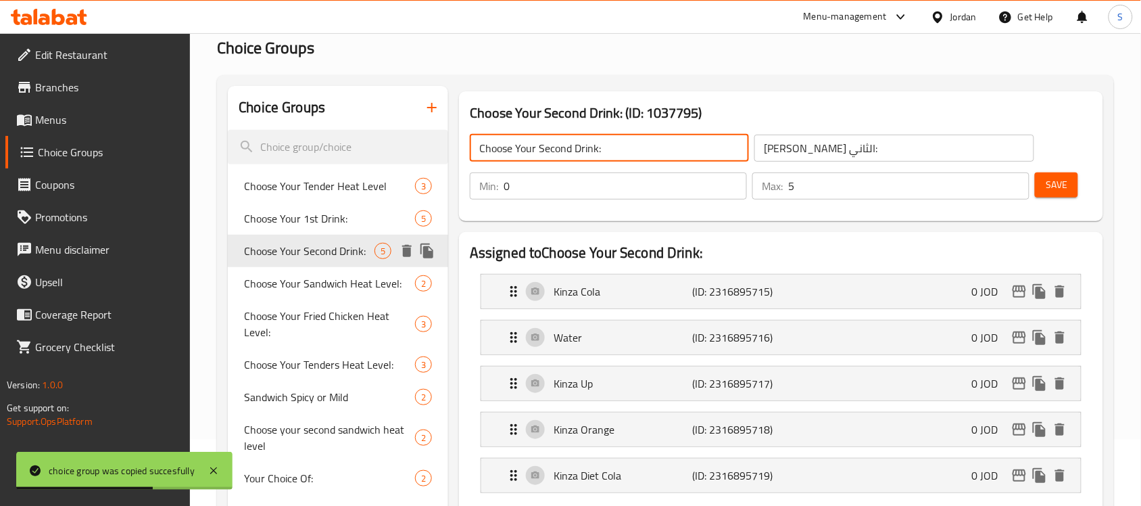
click at [427, 245] on icon "duplicate" at bounding box center [427, 251] width 16 height 16
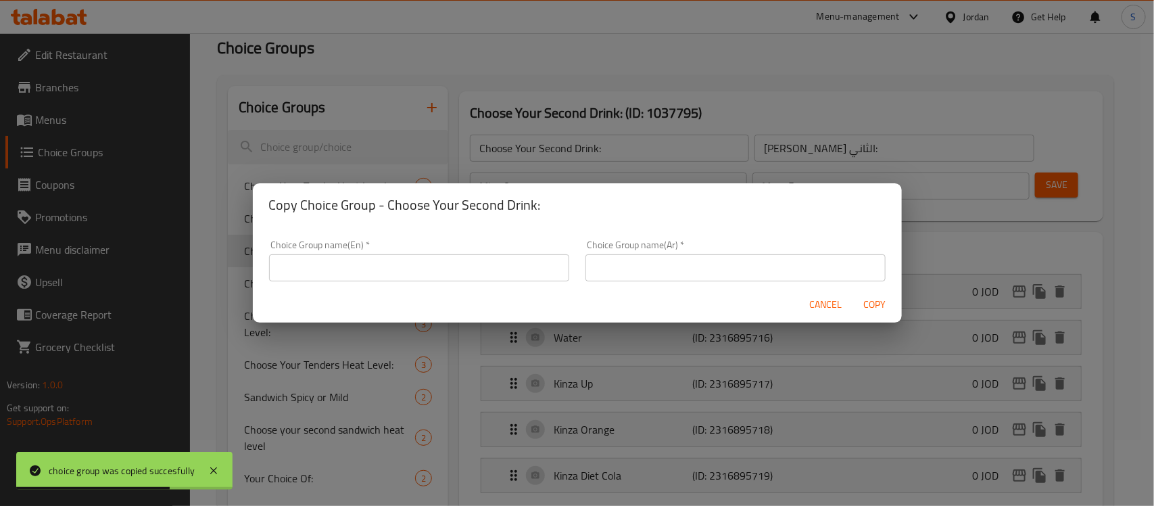
click at [492, 272] on input "text" at bounding box center [419, 267] width 300 height 27
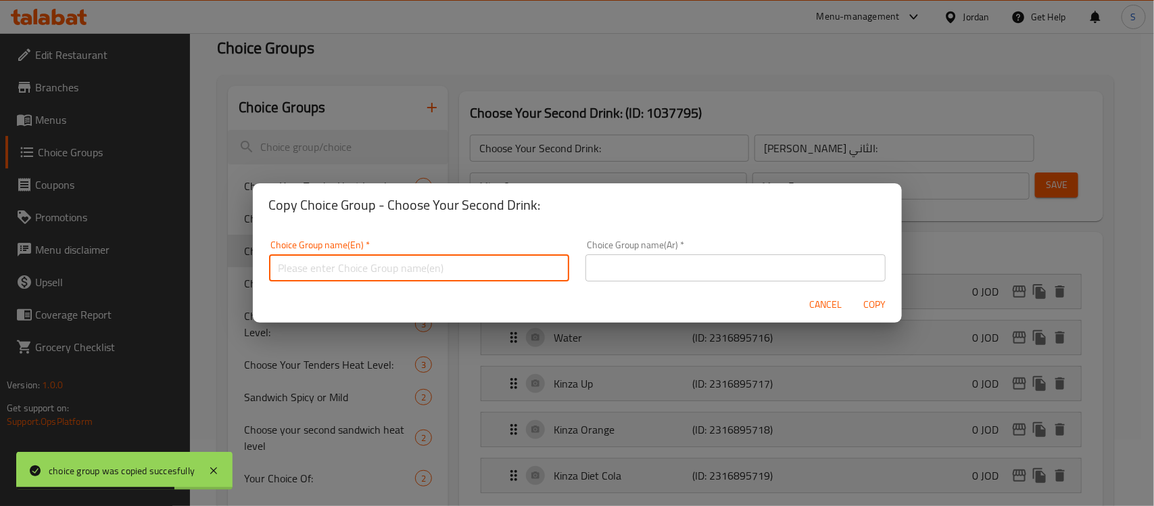
paste input "Choose Your Second Drink:"
drag, startPoint x: 373, startPoint y: 268, endPoint x: 339, endPoint y: 268, distance: 33.8
click at [339, 268] on input "Choose Your Second Drink:" at bounding box center [419, 267] width 300 height 27
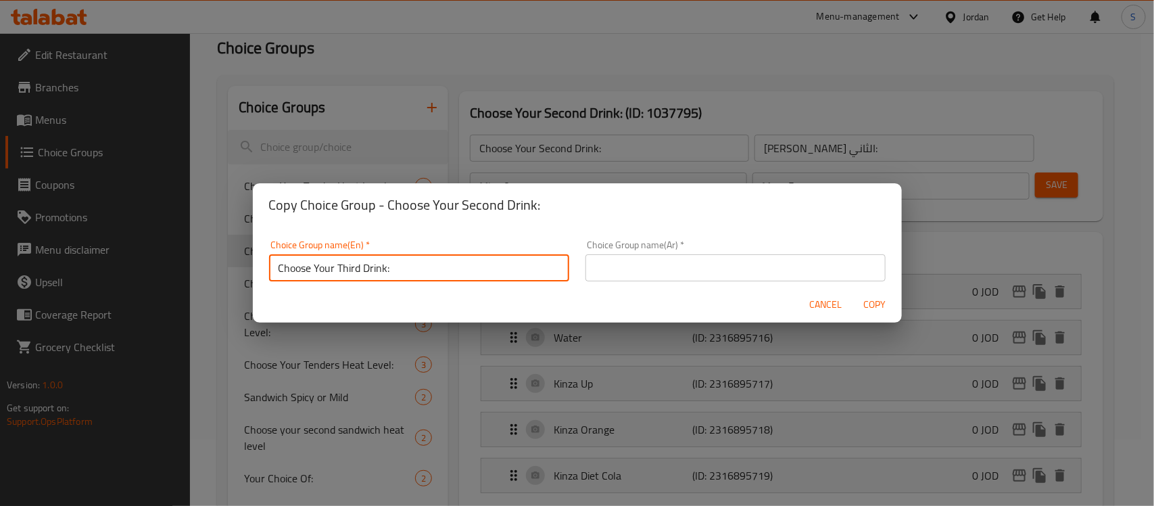
type input "Choose Your Third Drink:"
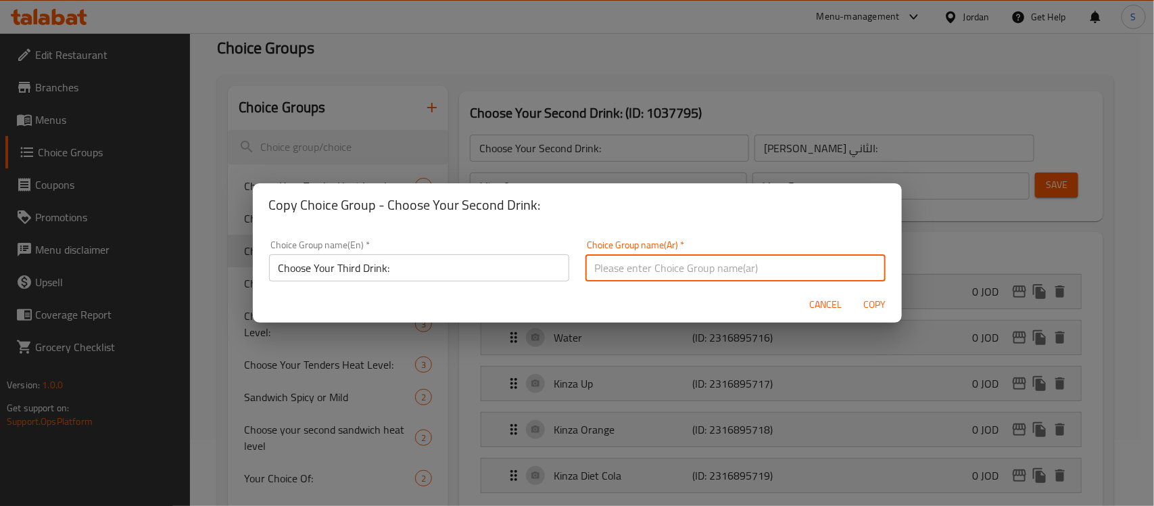
click at [644, 266] on input "text" at bounding box center [736, 267] width 300 height 27
type input "[PERSON_NAME] الثالث:"
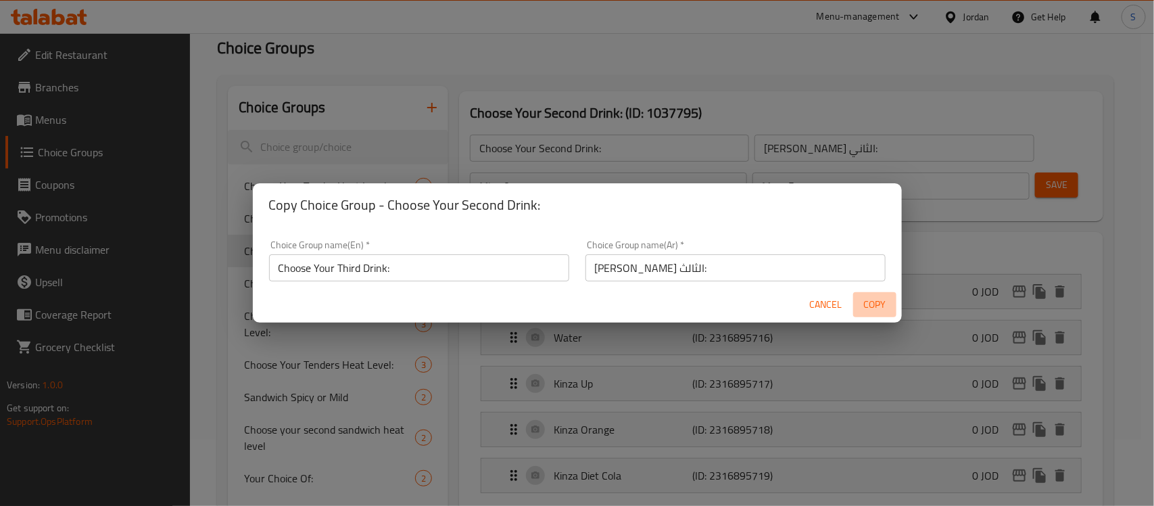
click at [871, 306] on span "Copy" at bounding box center [875, 304] width 32 height 17
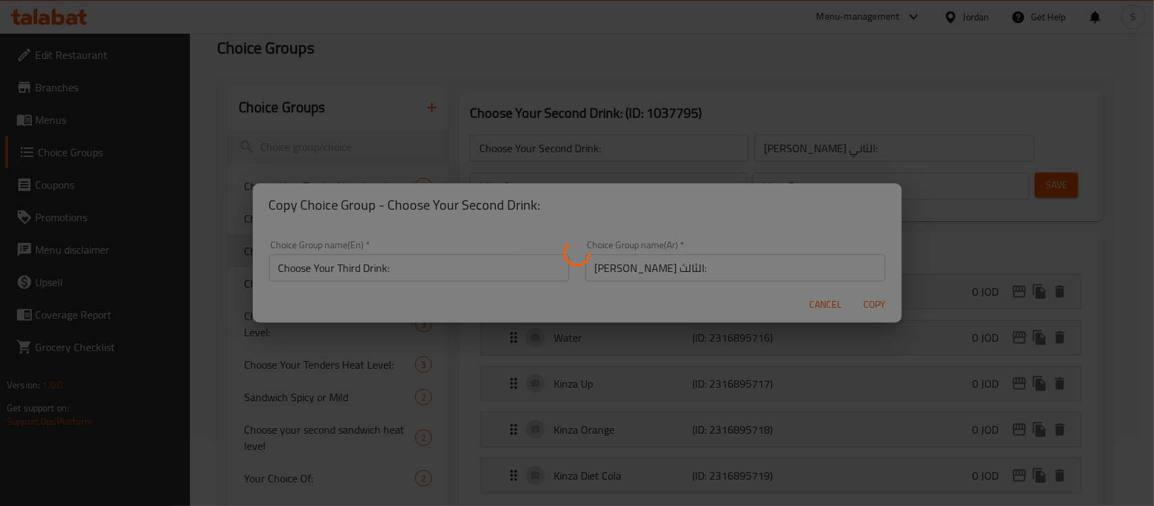
type input "Choose Your Third Drink:"
type input "[PERSON_NAME] الثالث:"
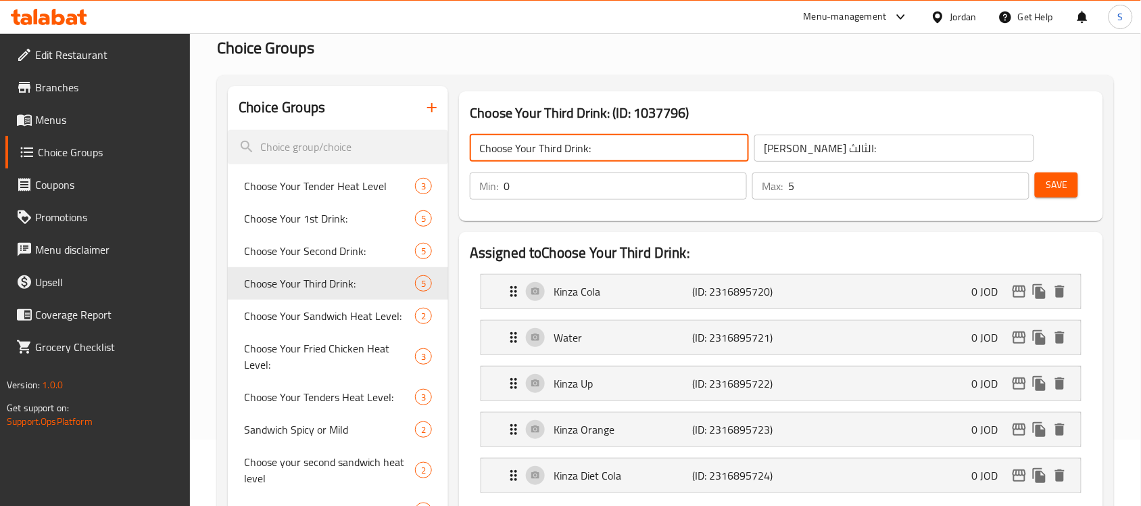
drag, startPoint x: 620, startPoint y: 154, endPoint x: 451, endPoint y: 156, distance: 169.1
click at [424, 279] on icon "duplicate" at bounding box center [427, 283] width 16 height 16
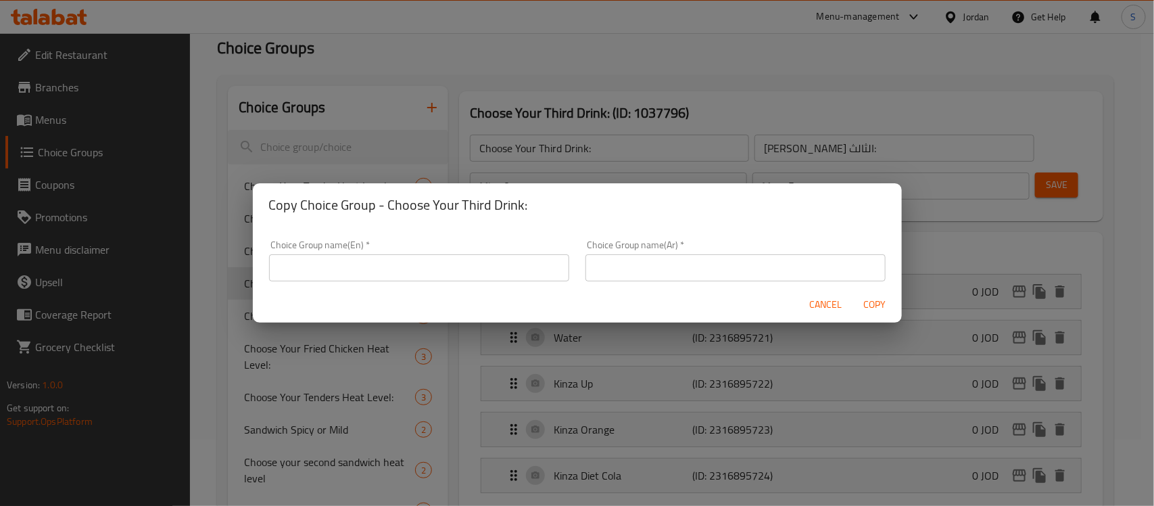
click at [510, 252] on div "Choice Group name(En)   * Choice Group name(En) *" at bounding box center [419, 260] width 300 height 41
click at [510, 258] on input "text" at bounding box center [419, 267] width 300 height 27
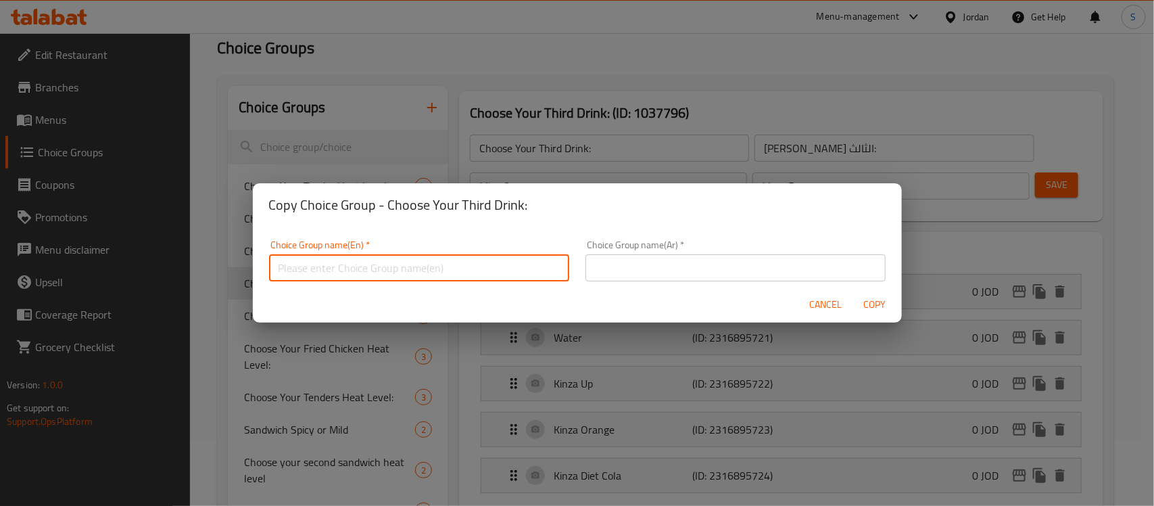
paste input "Choose Your Third Drink:"
drag, startPoint x: 360, startPoint y: 269, endPoint x: 433, endPoint y: 289, distance: 75.8
click at [336, 269] on input "Choose Your Third Drink:" at bounding box center [419, 267] width 300 height 27
type input "Choose Your Third Drink:"
drag, startPoint x: 639, startPoint y: 266, endPoint x: 650, endPoint y: 257, distance: 14.5
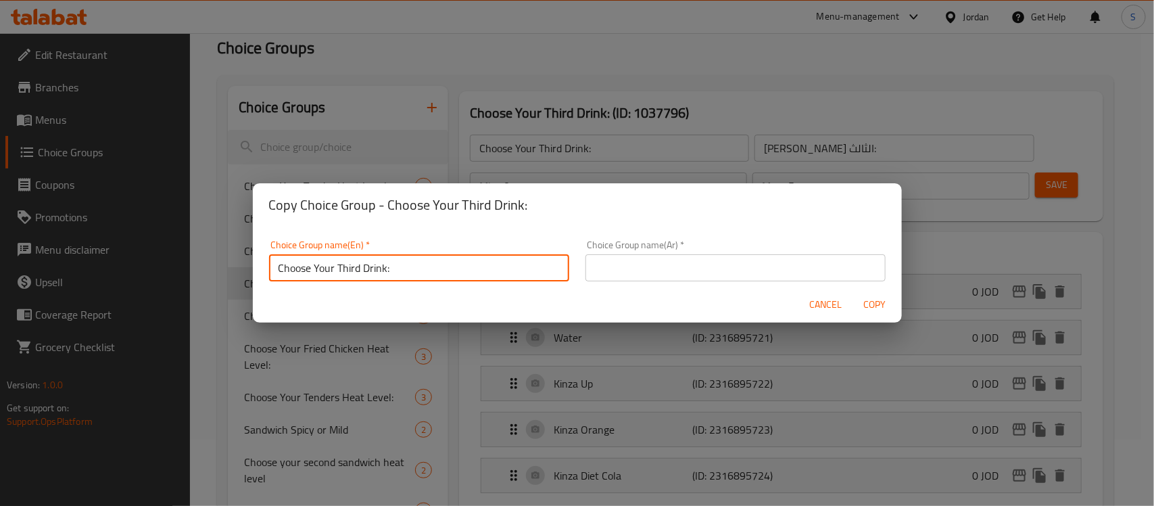
click at [640, 266] on input "text" at bounding box center [736, 267] width 300 height 27
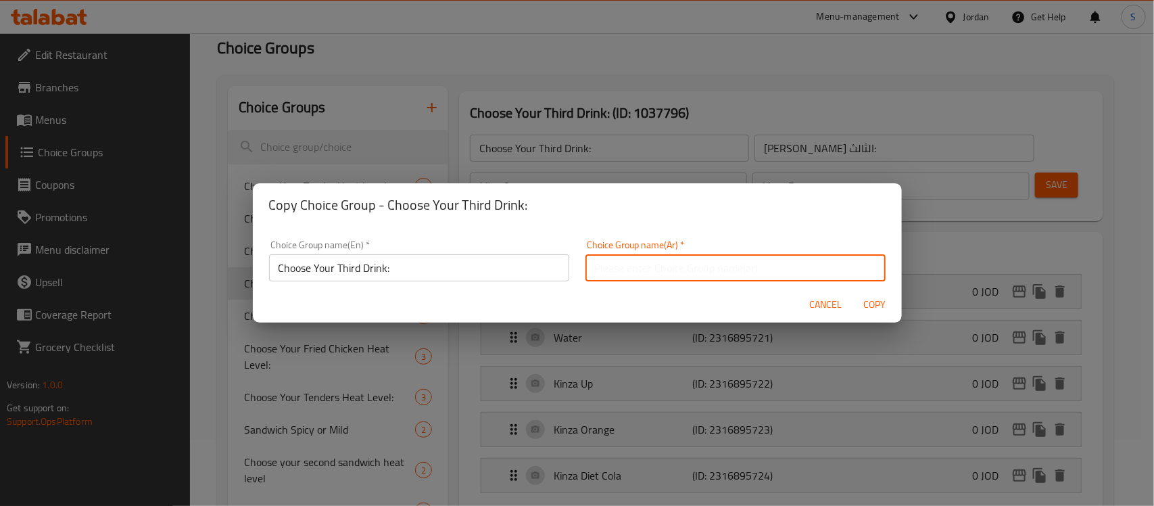
type input "ت"
type input "[PERSON_NAME] الرابع:"
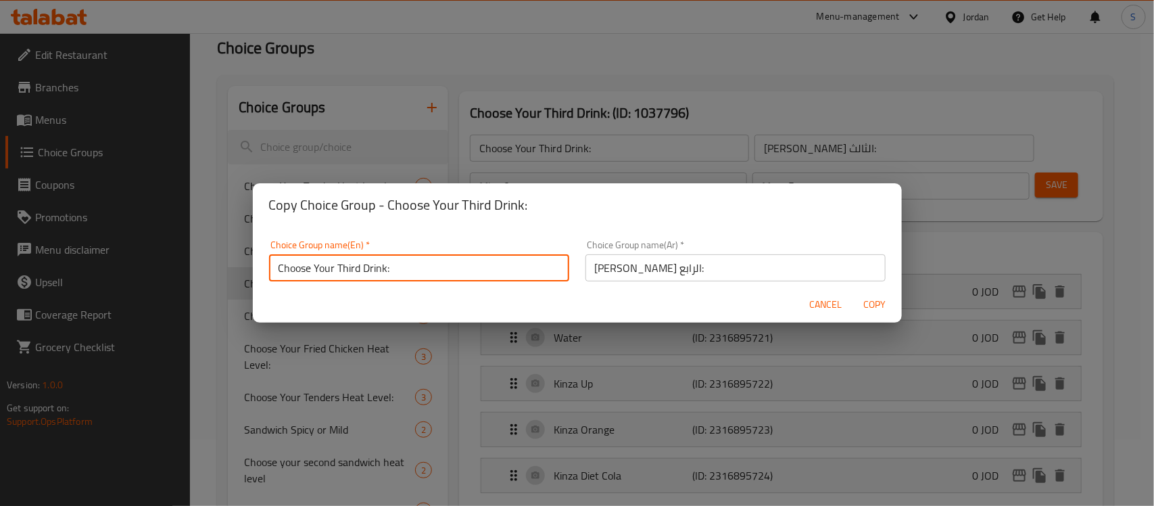
scroll to position [3, 0]
drag, startPoint x: 363, startPoint y: 272, endPoint x: 339, endPoint y: 272, distance: 24.3
click at [339, 272] on input "Choose Your Third Drink:" at bounding box center [419, 264] width 300 height 27
click at [356, 265] on input "Choose Your Fouth Drink:" at bounding box center [419, 264] width 300 height 27
drag, startPoint x: 352, startPoint y: 265, endPoint x: 358, endPoint y: 278, distance: 14.2
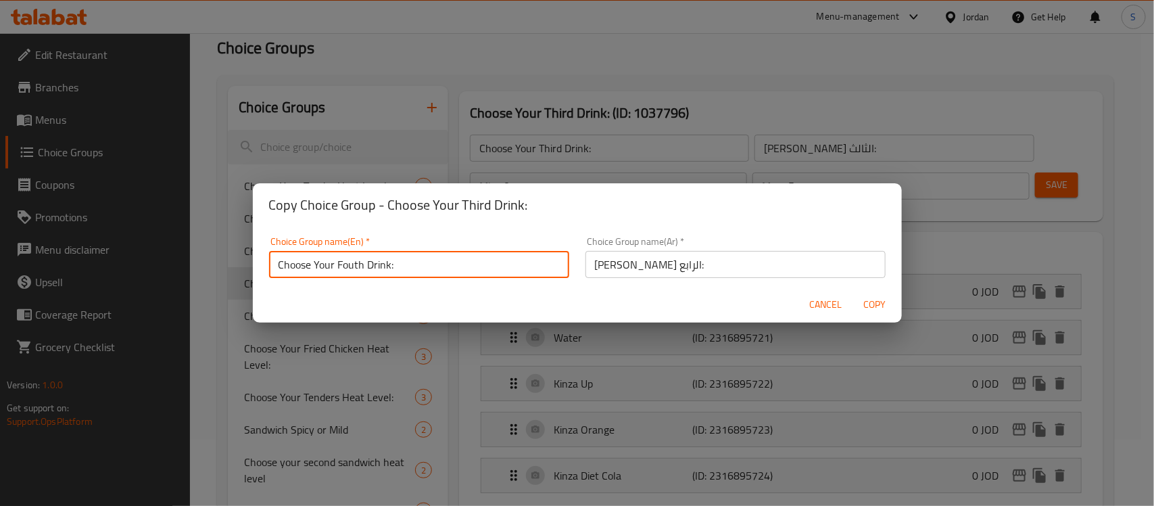
click at [356, 265] on input "Choose Your Fouth Drink:" at bounding box center [419, 264] width 300 height 27
click at [694, 262] on input "[PERSON_NAME] الرابع:" at bounding box center [736, 264] width 300 height 27
click at [352, 267] on input "Choose Your Fourth Drink:" at bounding box center [419, 264] width 300 height 27
type input "Choose Your Forth Drink:"
click at [873, 303] on span "Copy" at bounding box center [875, 304] width 32 height 17
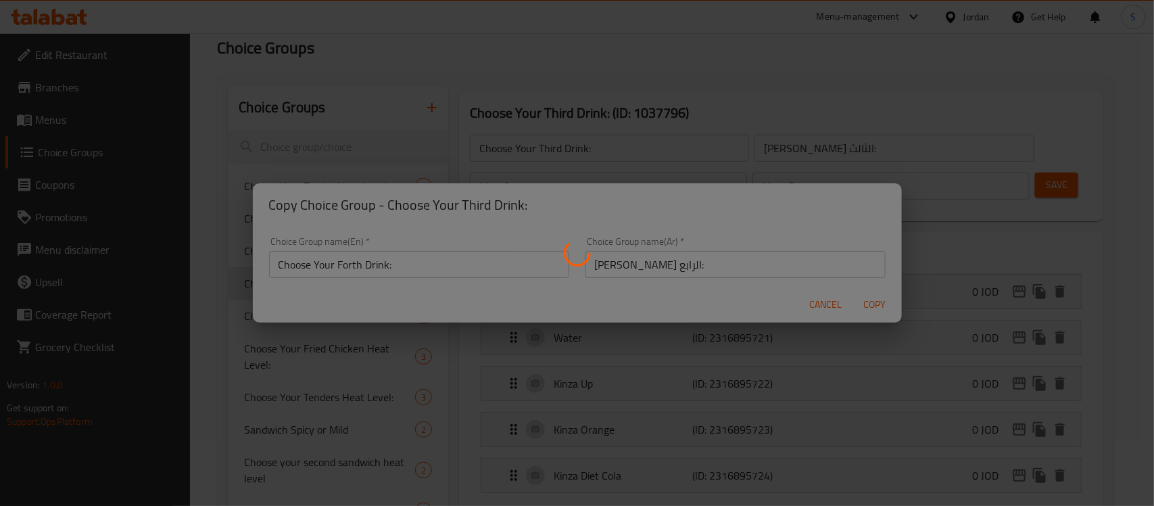
type input "Choose Your Forth Drink:"
type input "[PERSON_NAME] الرابع:"
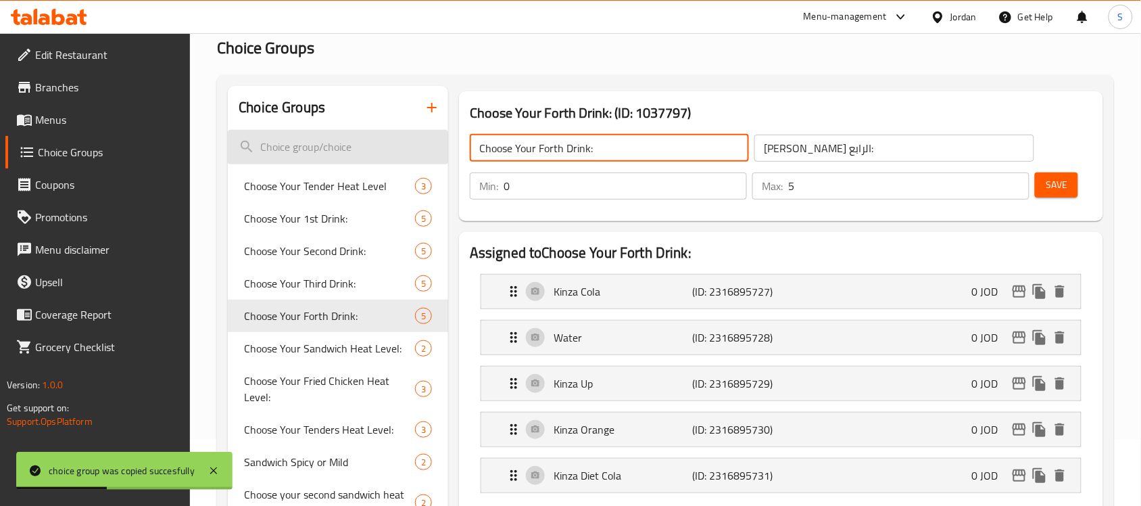
drag, startPoint x: 619, startPoint y: 146, endPoint x: 444, endPoint y: 143, distance: 175.1
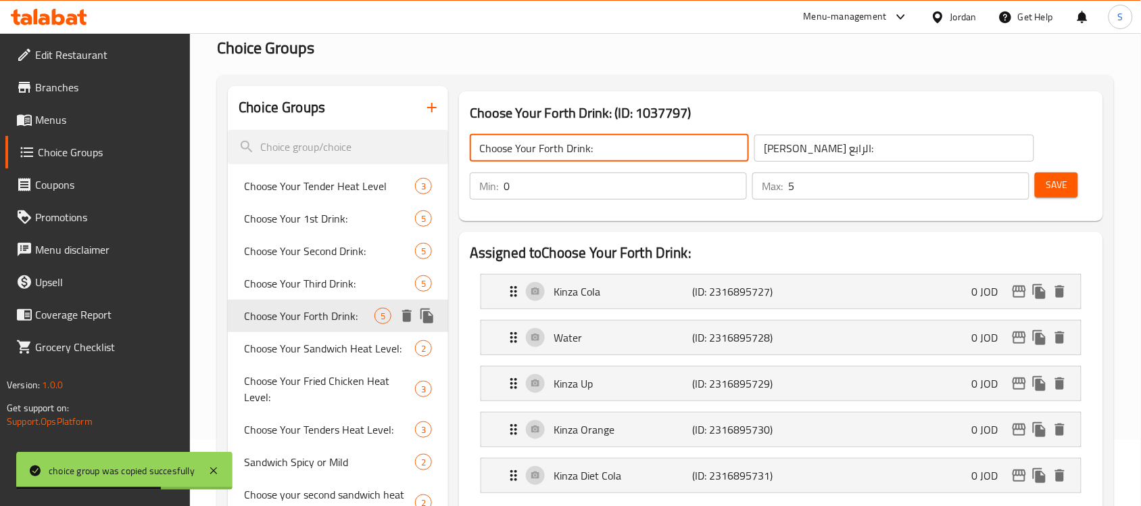
click at [431, 318] on icon "duplicate" at bounding box center [427, 315] width 13 height 15
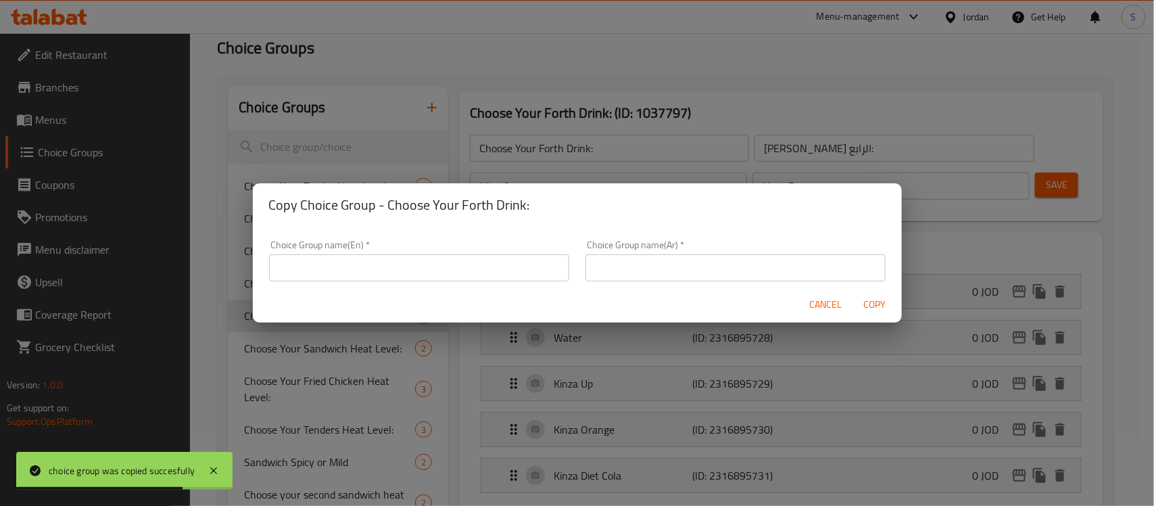
click at [358, 276] on input "text" at bounding box center [419, 267] width 300 height 27
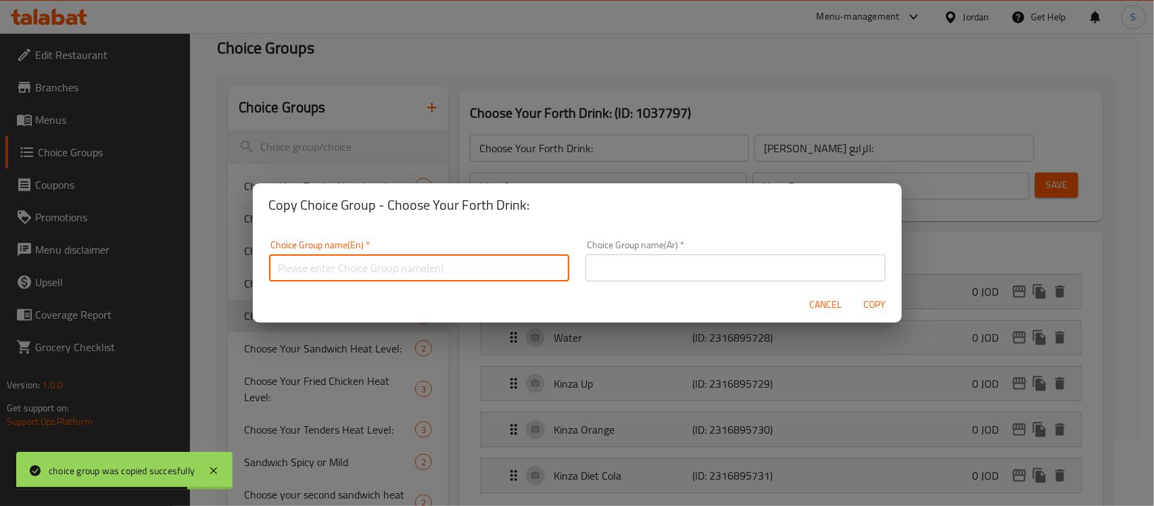
paste input "Choose Your Forth Drink:"
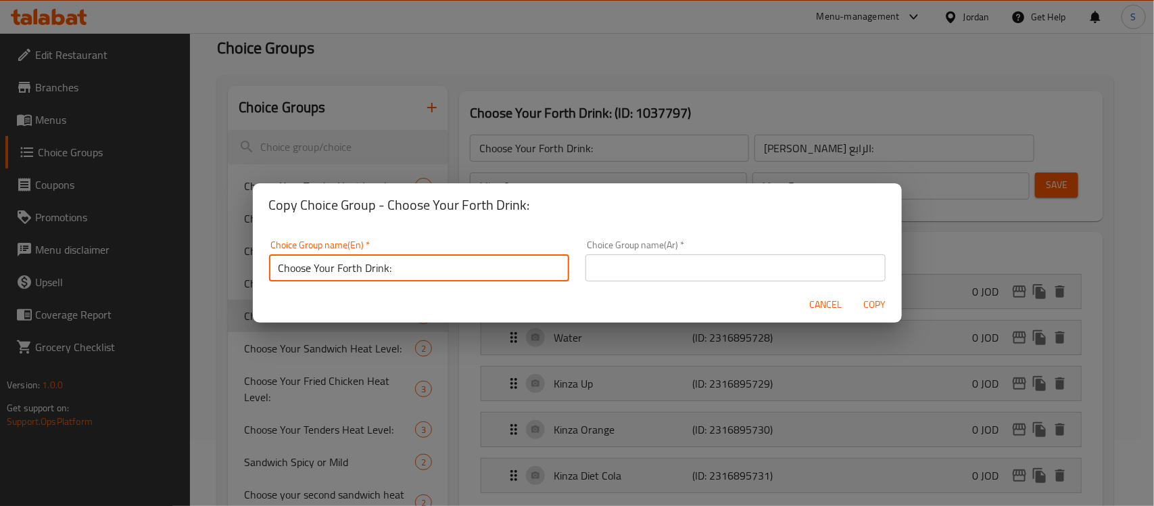
type input "Choose Your Forth Drink:"
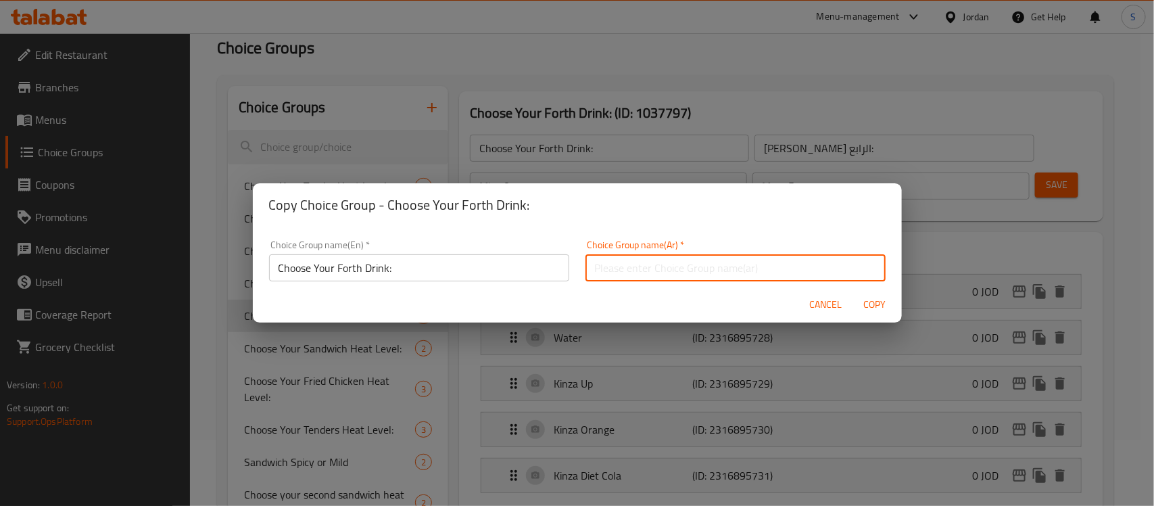
click at [586, 266] on input "text" at bounding box center [736, 267] width 300 height 27
type input "h"
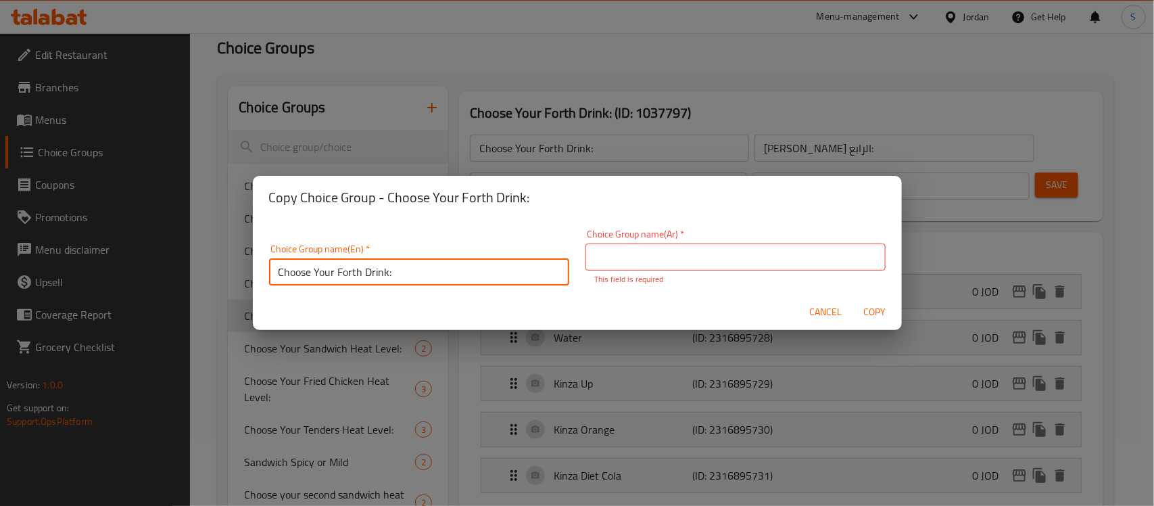
drag, startPoint x: 360, startPoint y: 279, endPoint x: 339, endPoint y: 279, distance: 20.3
click at [339, 279] on input "Choose Your Forth Drink:" at bounding box center [419, 271] width 300 height 27
click at [355, 277] on input "Choose Your Fiveth Drink:" at bounding box center [419, 271] width 300 height 27
type input "Choose Your Fiveth Drink:"
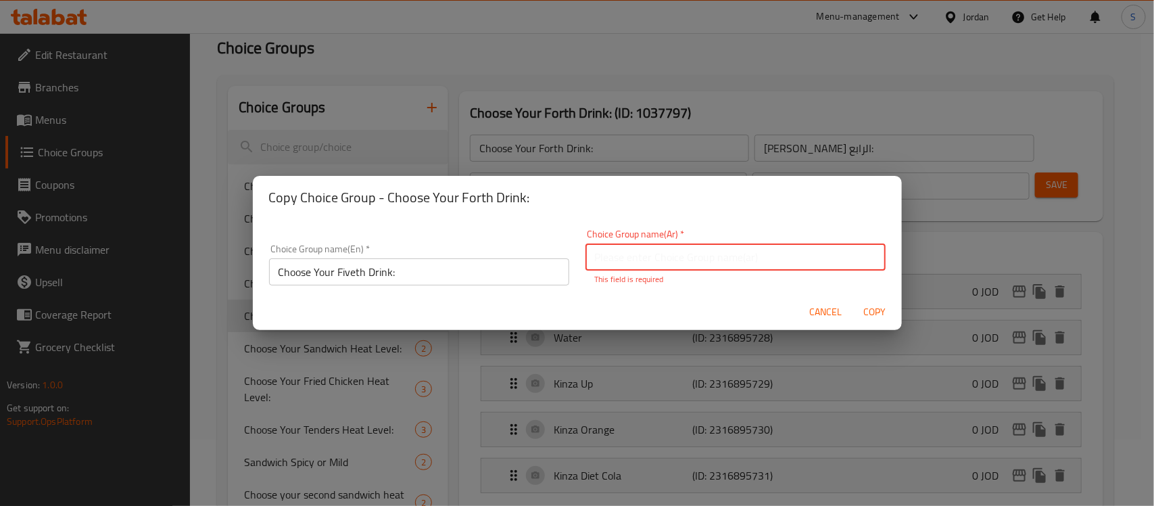
click at [664, 266] on input "text" at bounding box center [736, 256] width 300 height 27
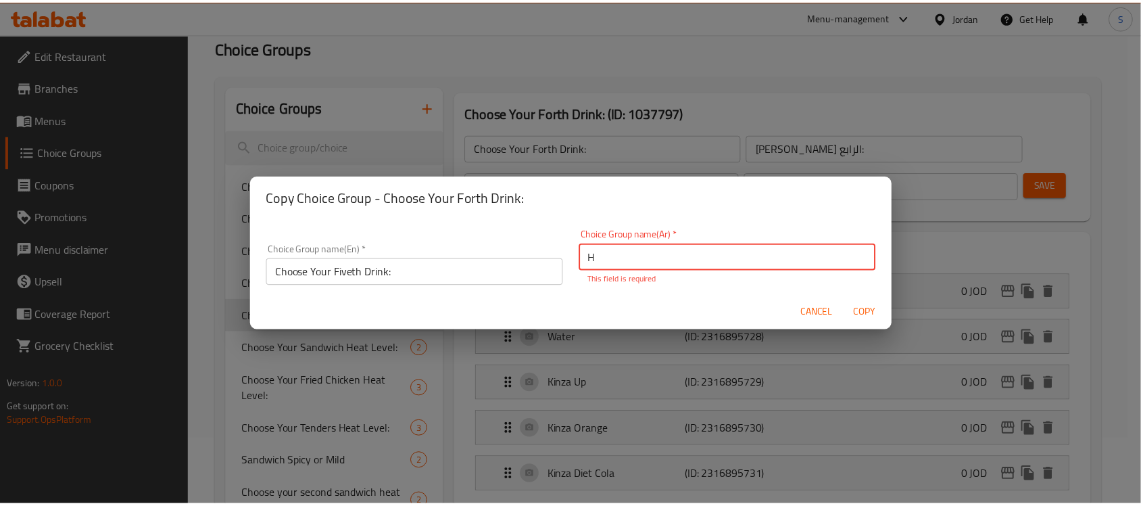
scroll to position [0, 0]
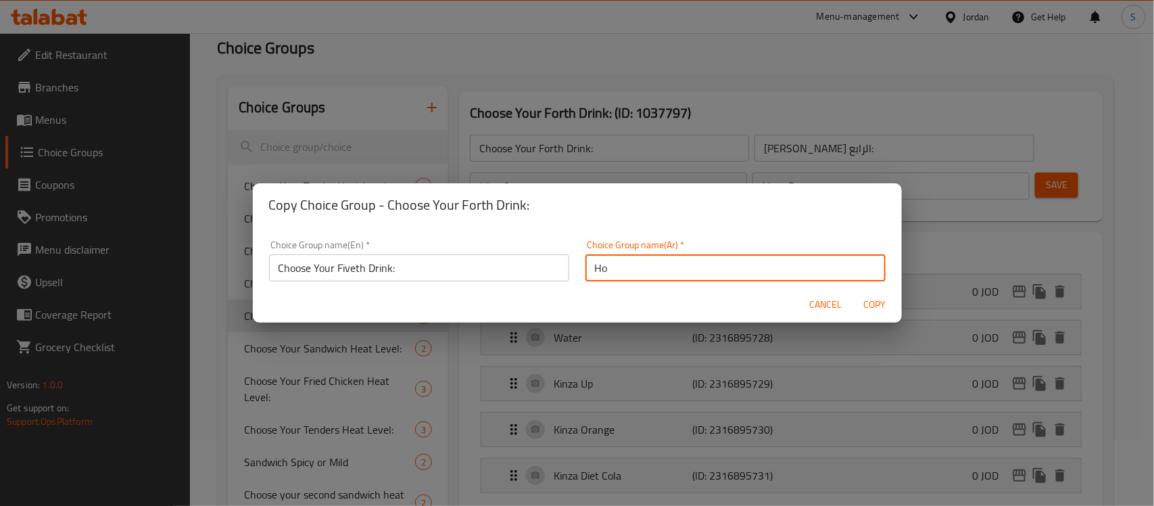
type input "H"
type input "[PERSON_NAME] الخامس:"
click at [880, 300] on span "Copy" at bounding box center [875, 304] width 32 height 17
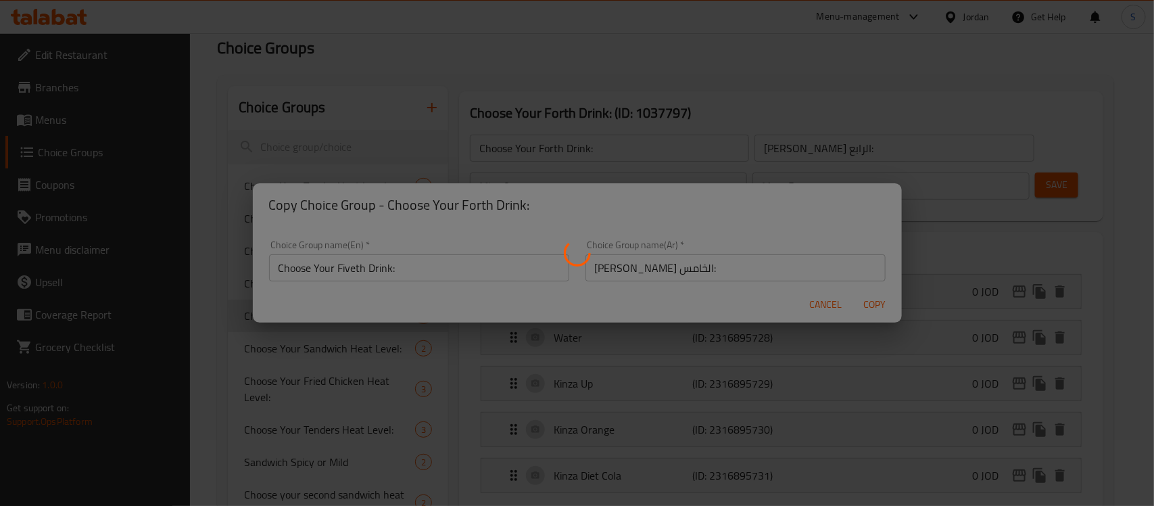
type input "Choose Your Fiveth Drink:"
type input "[PERSON_NAME] الخامس:"
